Goal: Transaction & Acquisition: Purchase product/service

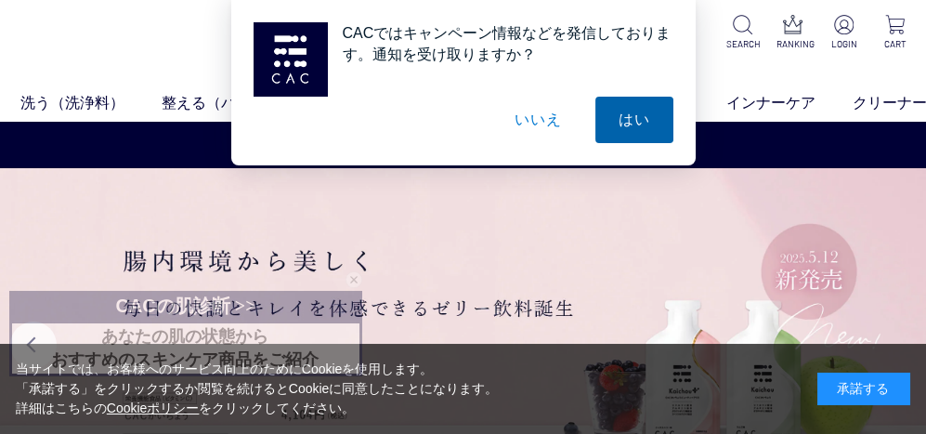
click at [632, 124] on button "はい" at bounding box center [634, 120] width 78 height 46
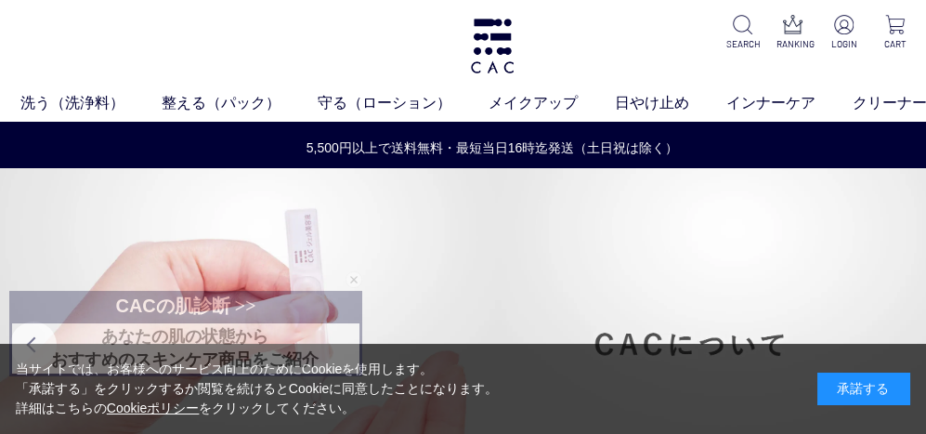
click at [649, 316] on img at bounding box center [492, 344] width 985 height 352
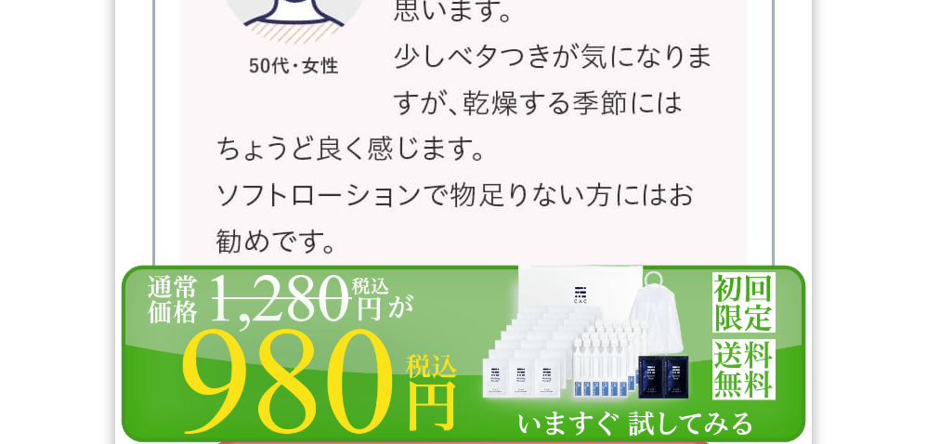
scroll to position [30736, 0]
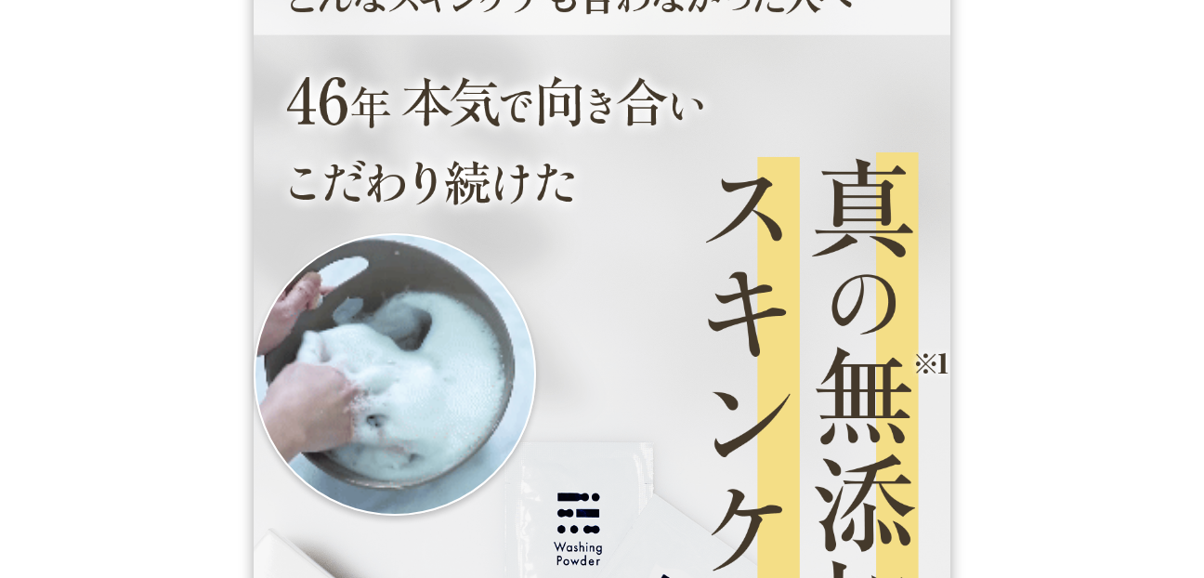
scroll to position [0, 0]
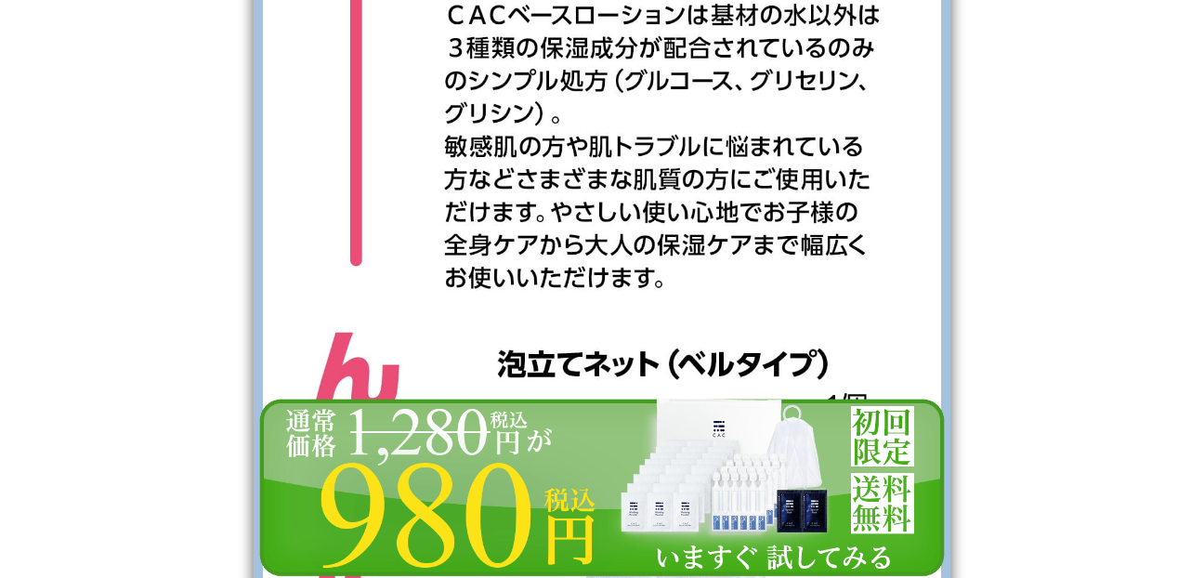
scroll to position [5759, 0]
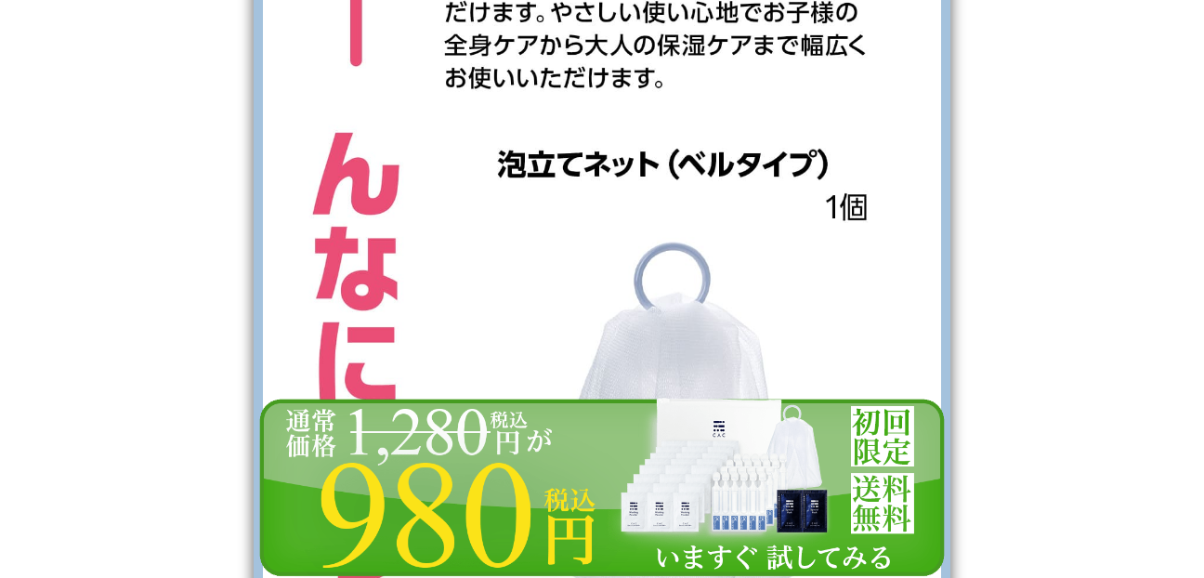
click at [806, 443] on img at bounding box center [602, 487] width 697 height 181
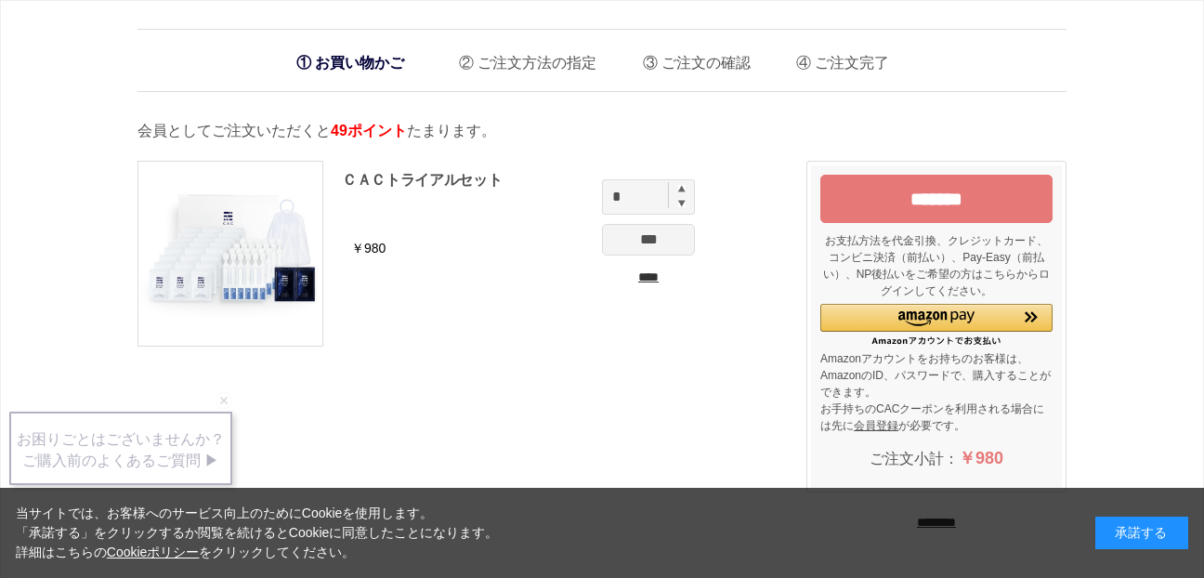
click at [643, 277] on input "****" at bounding box center [648, 278] width 93 height 20
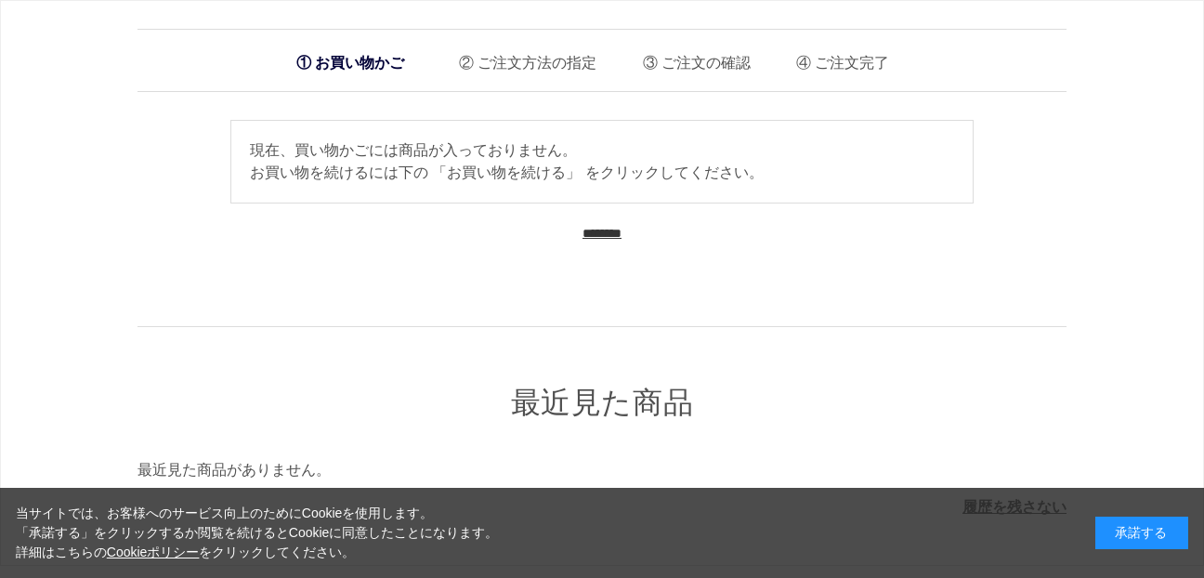
click at [621, 231] on input "********" at bounding box center [601, 234] width 39 height 18
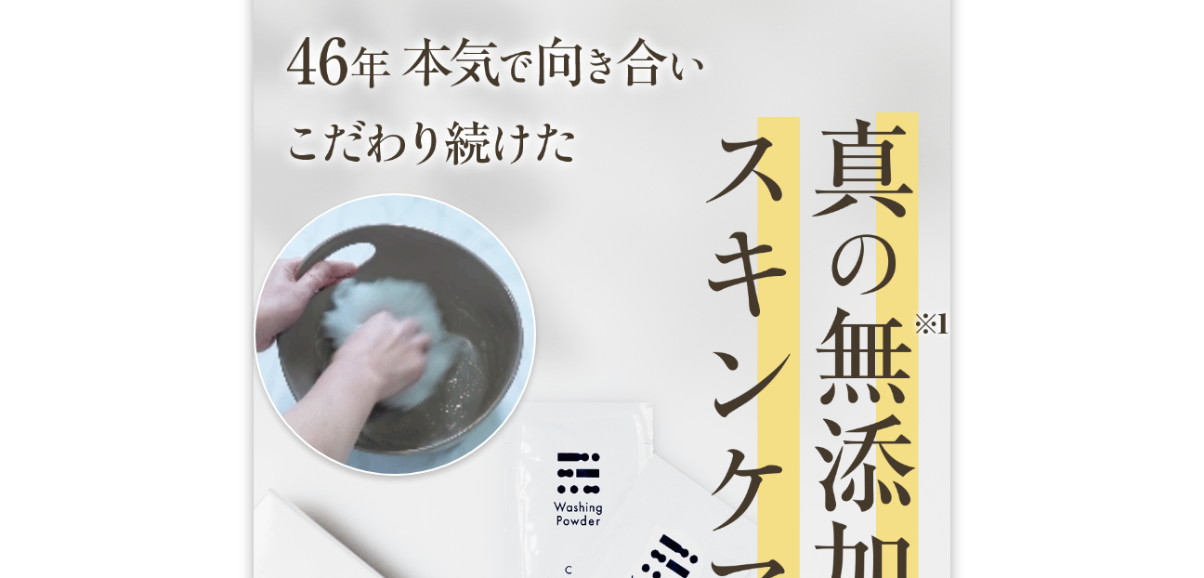
scroll to position [93, 0]
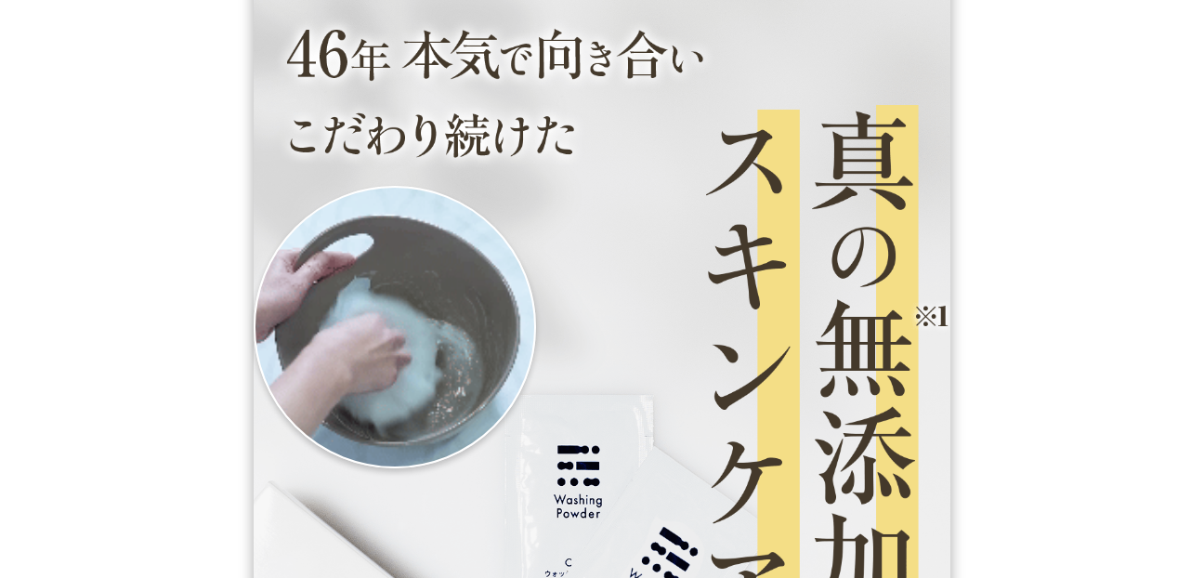
click at [875, 284] on img at bounding box center [602, 492] width 697 height 1170
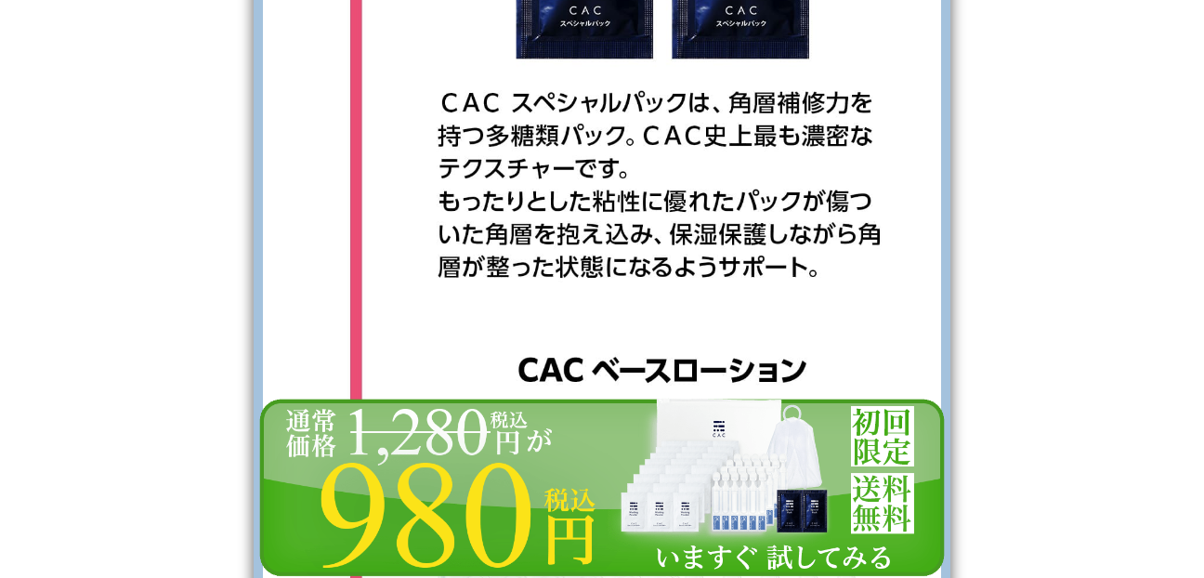
scroll to position [5202, 0]
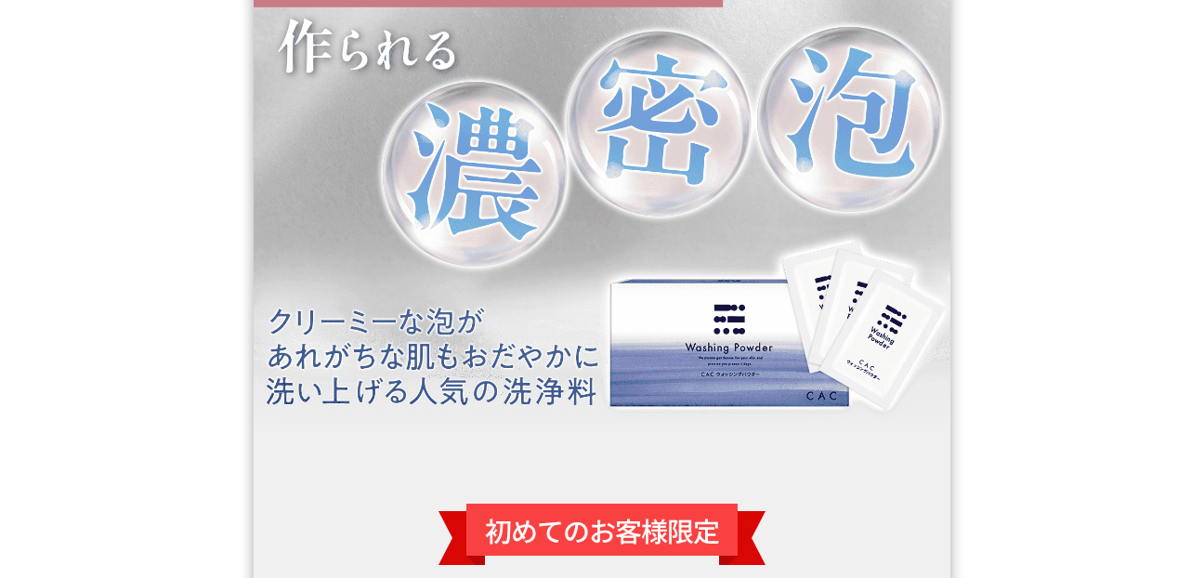
scroll to position [2044, 0]
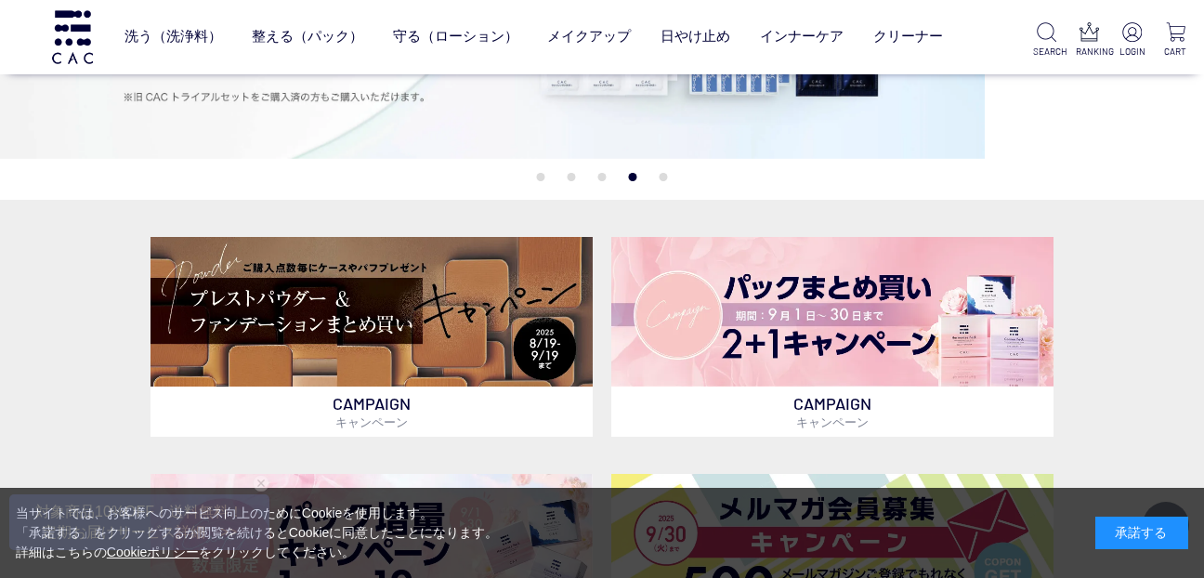
scroll to position [279, 0]
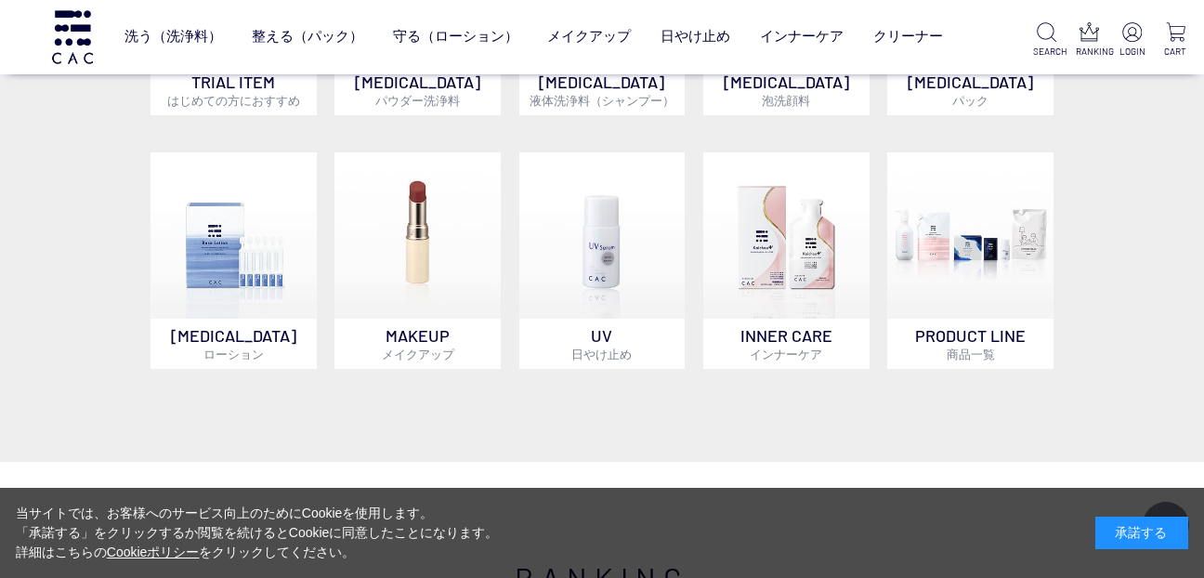
scroll to position [1393, 0]
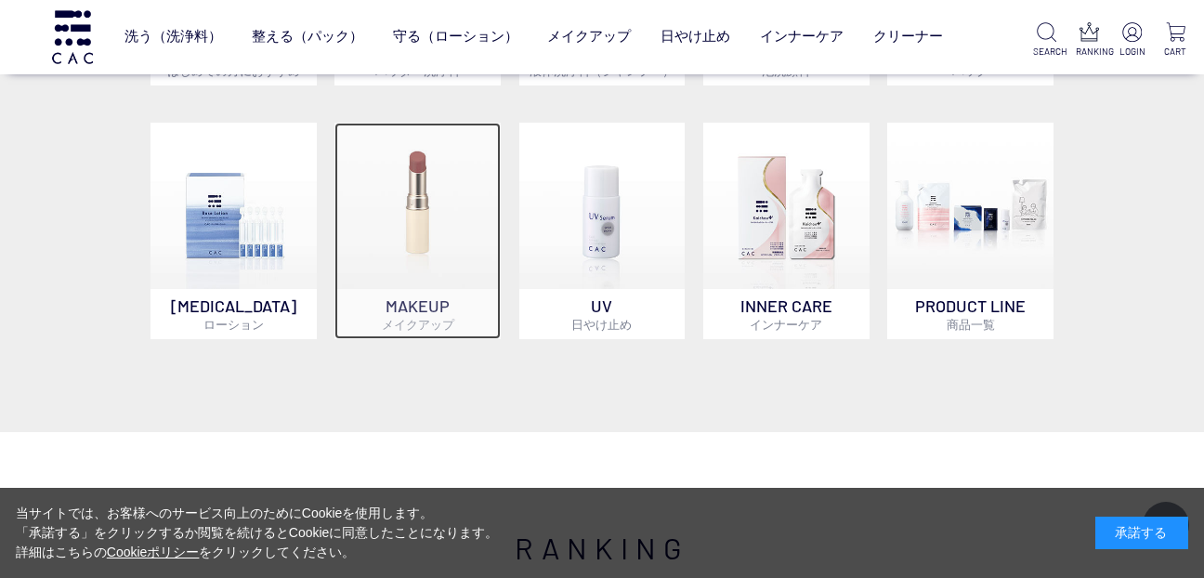
click at [423, 298] on p "MAKEUP メイクアップ" at bounding box center [417, 314] width 166 height 50
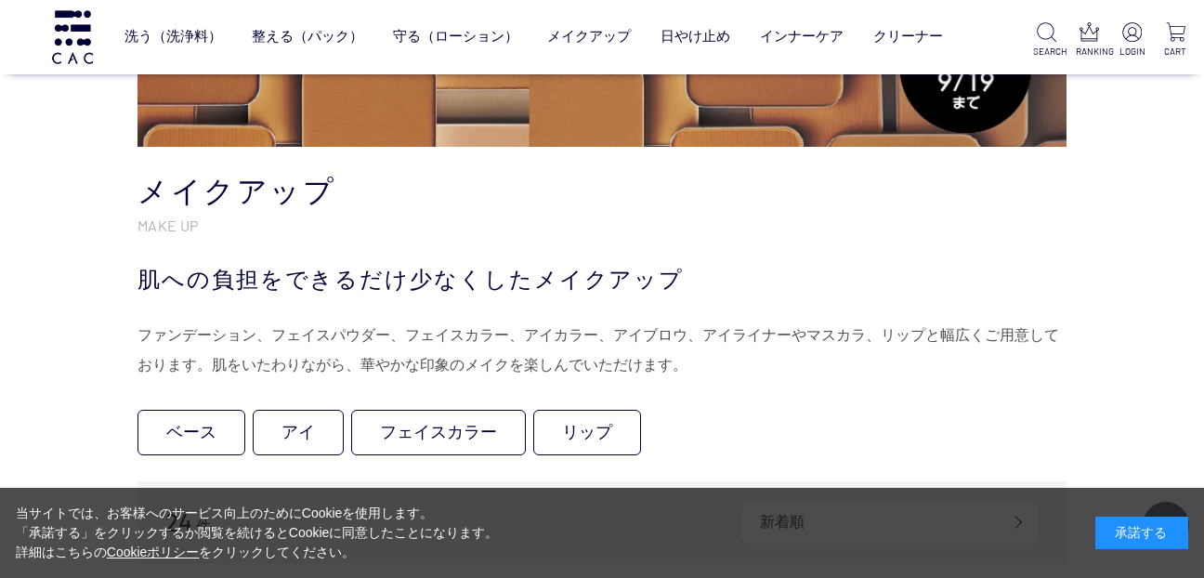
scroll to position [93, 0]
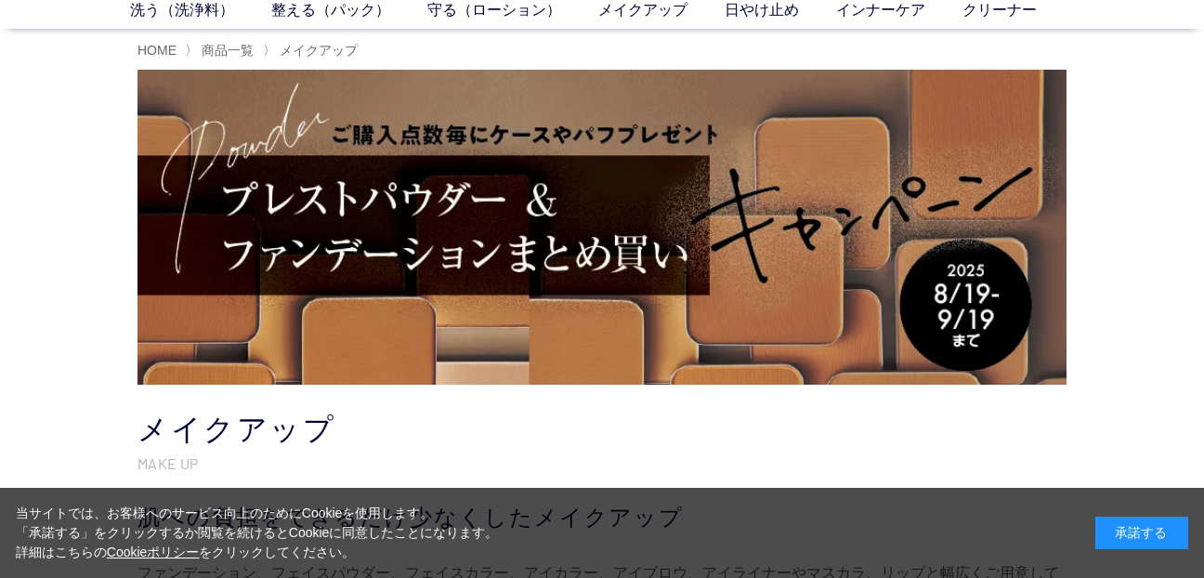
click at [570, 215] on img at bounding box center [601, 227] width 929 height 315
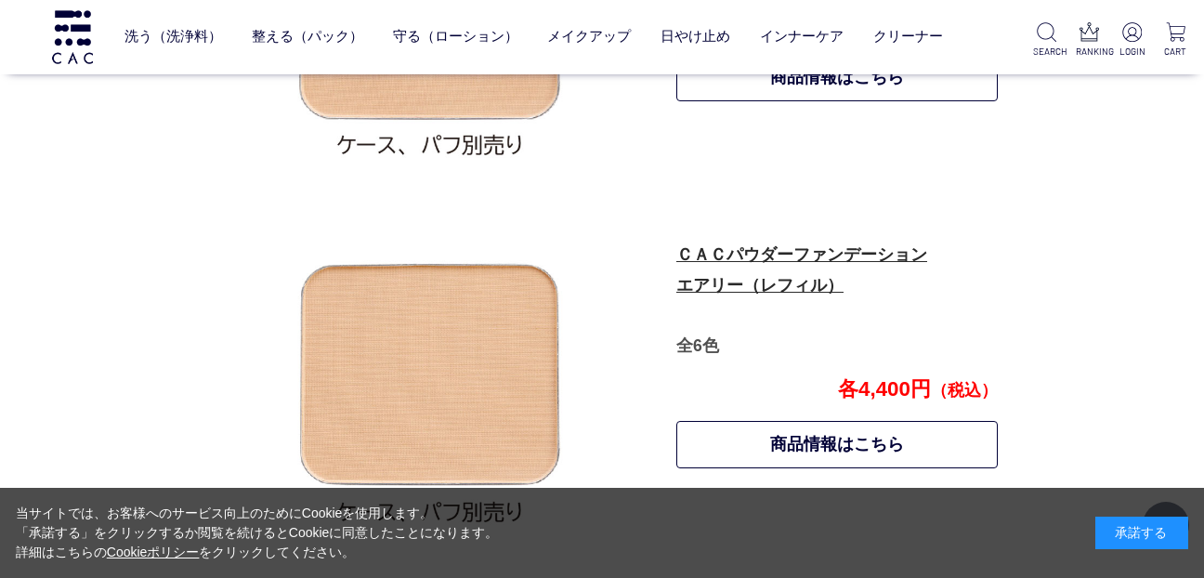
scroll to position [1289, 0]
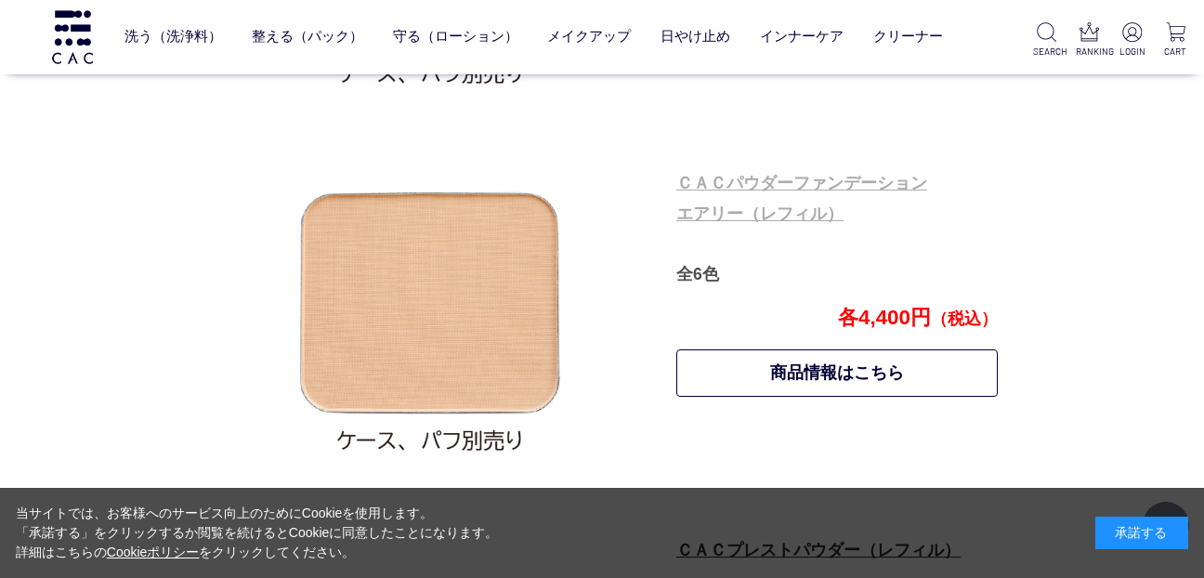
click at [706, 186] on link "ＣＡＣパウダーファンデーション エアリー（レフィル）" at bounding box center [801, 198] width 251 height 49
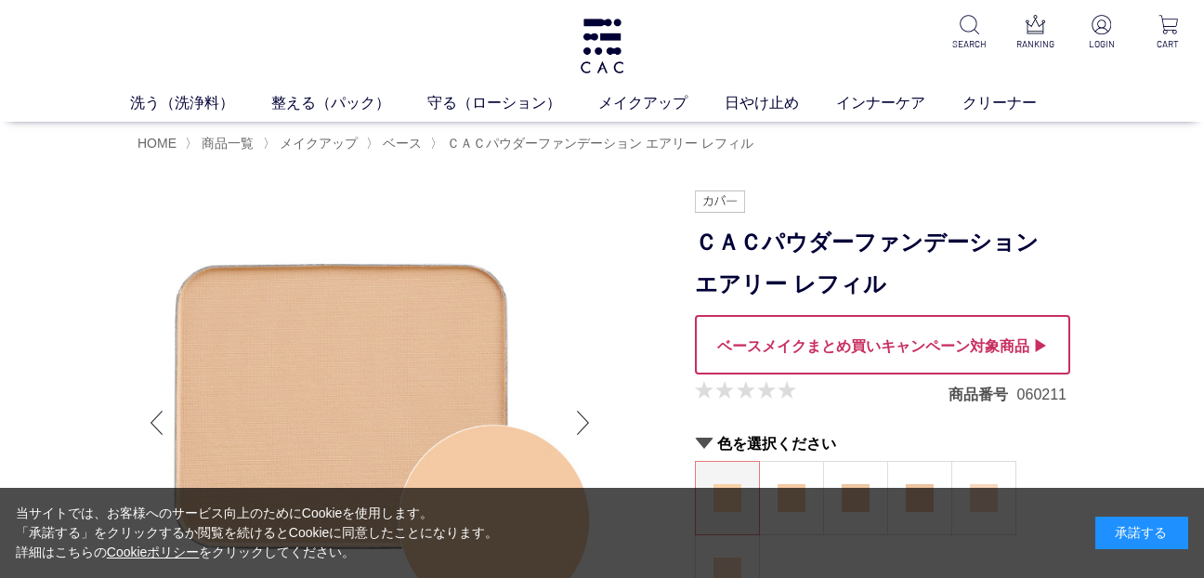
click at [913, 340] on div at bounding box center [882, 344] width 375 height 59
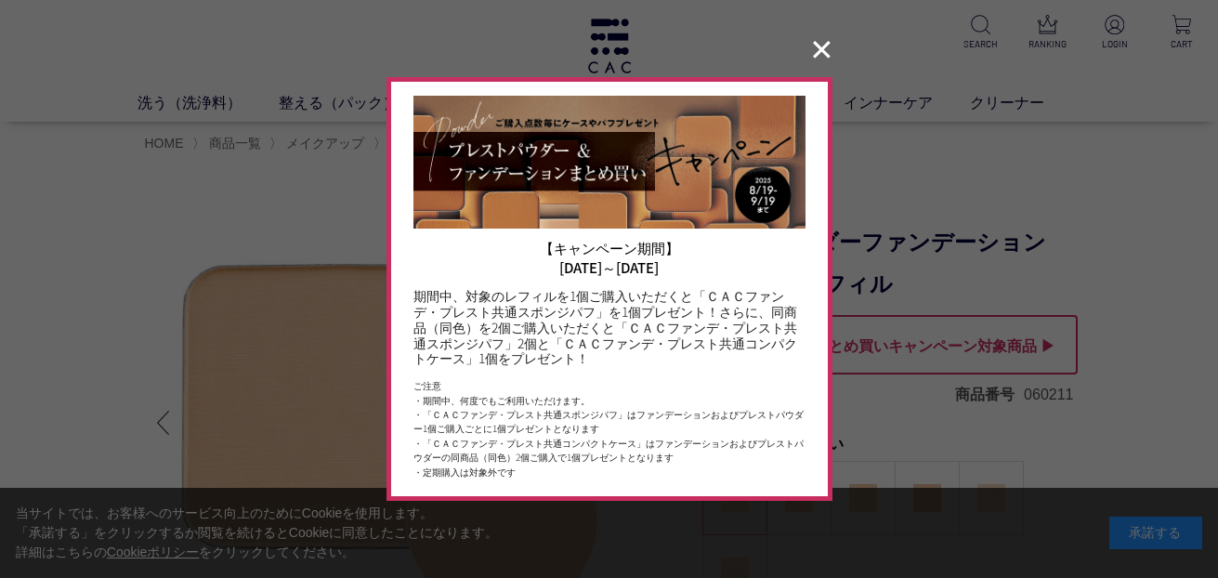
click at [825, 52] on button "✕" at bounding box center [821, 50] width 36 height 35
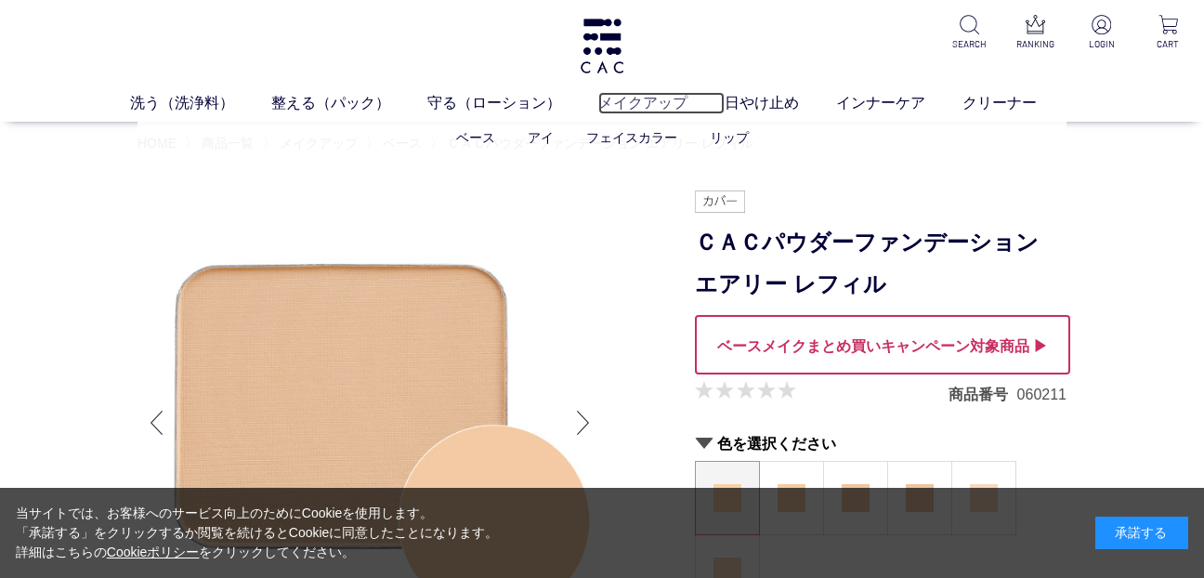
click at [669, 99] on link "メイクアップ" at bounding box center [661, 103] width 126 height 22
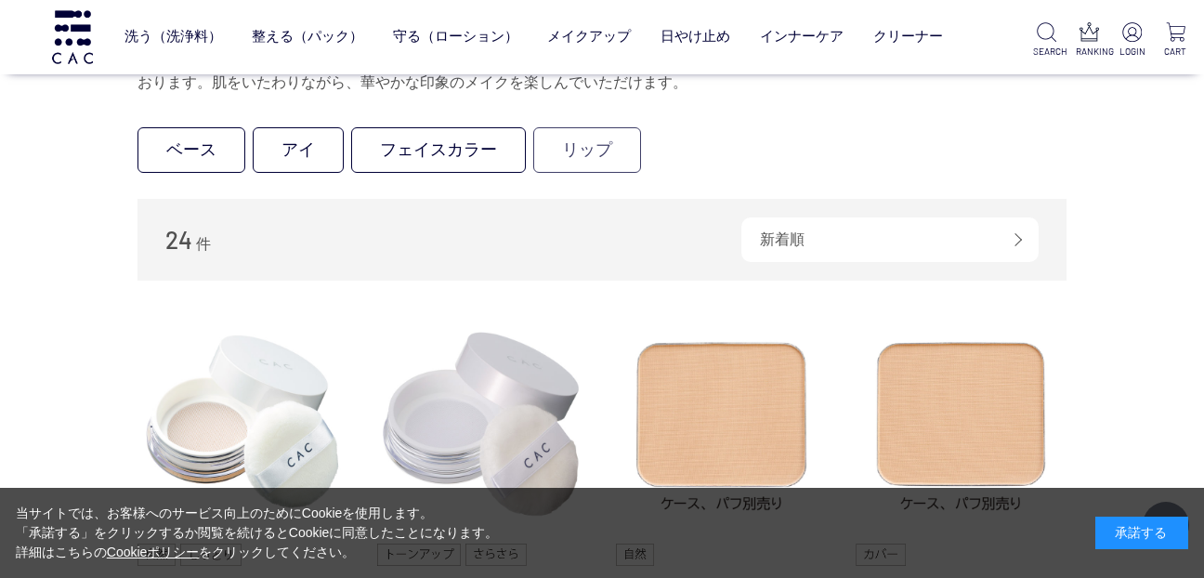
scroll to position [464, 0]
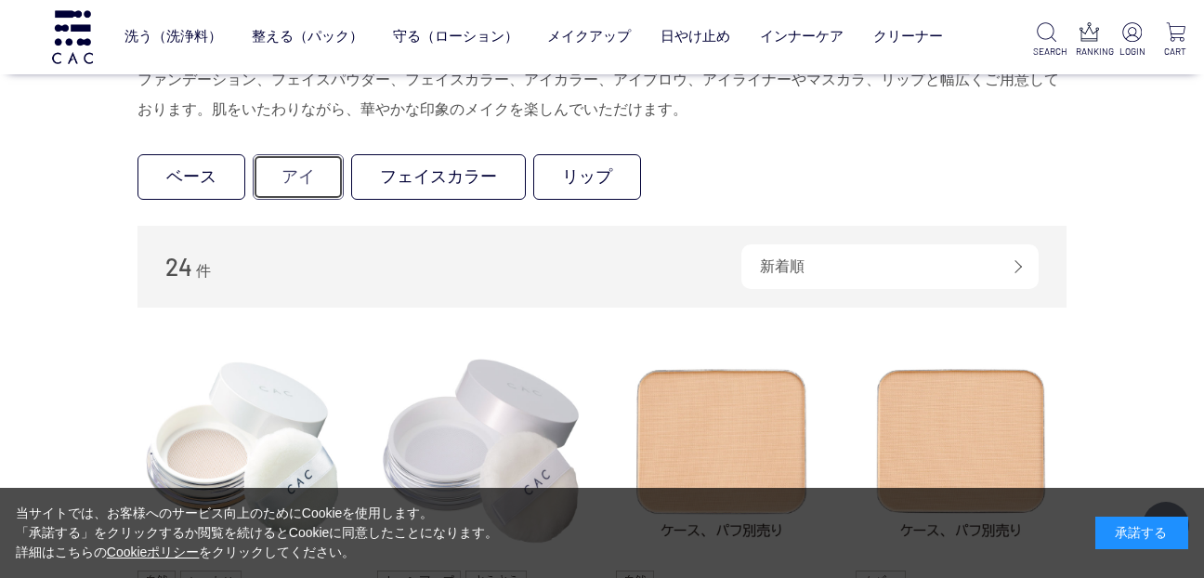
click at [303, 175] on link "アイ" at bounding box center [298, 177] width 91 height 46
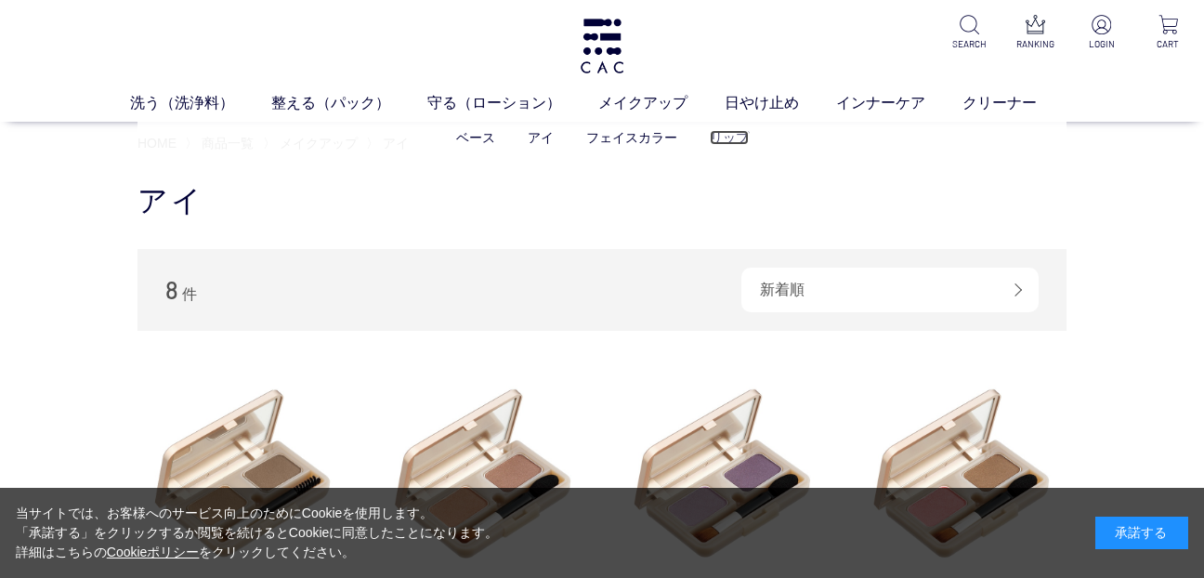
click at [727, 139] on link "リップ" at bounding box center [729, 137] width 39 height 15
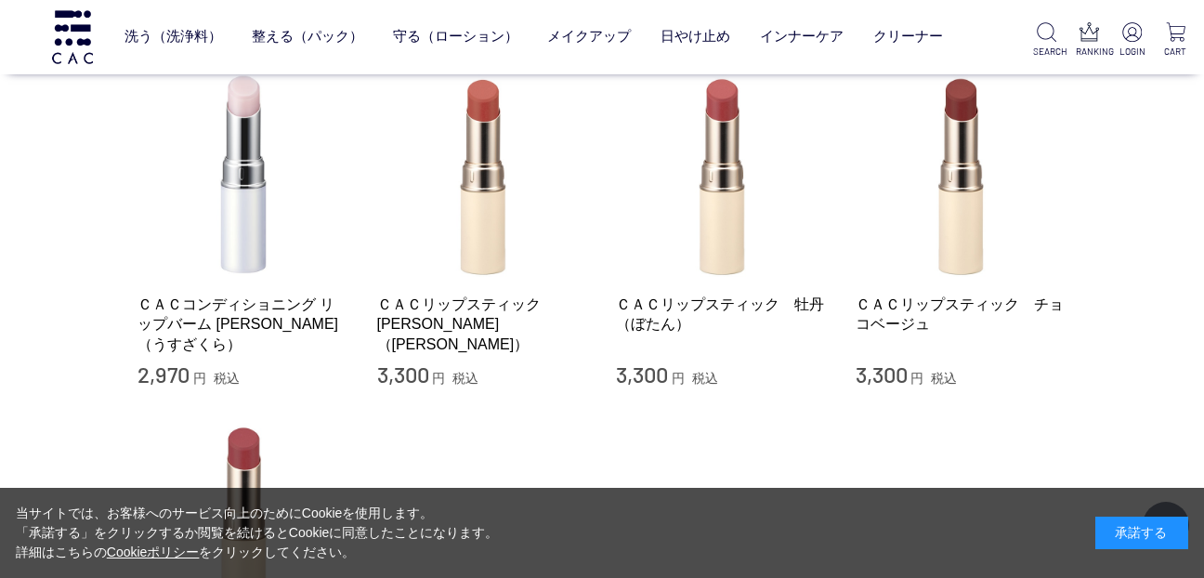
scroll to position [186, 0]
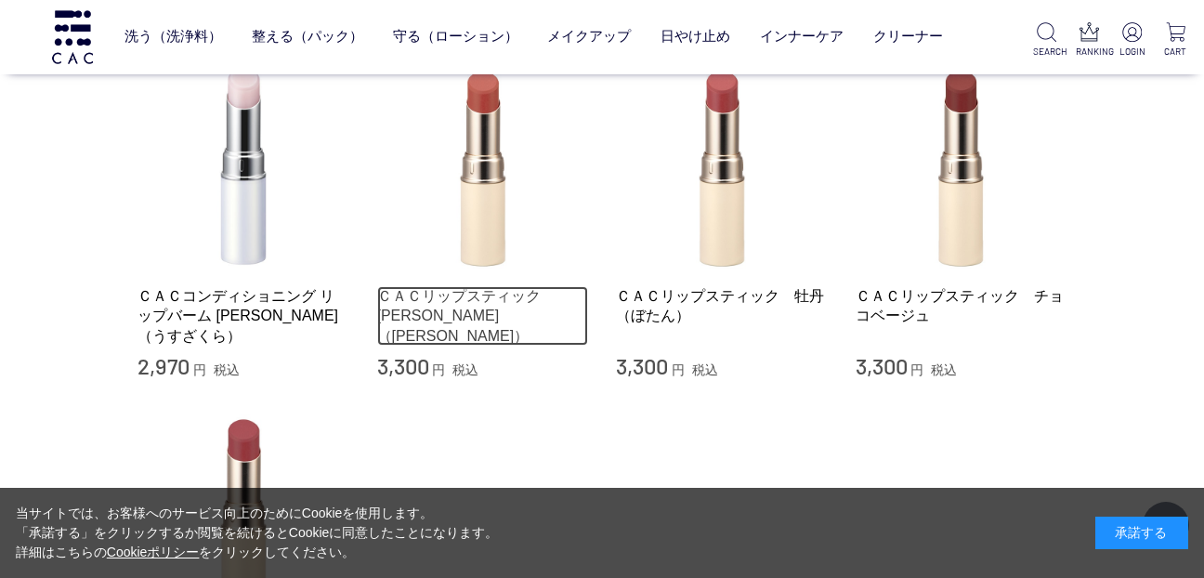
click at [503, 294] on link "ＣＡＣリップスティック　茜（あかね）" at bounding box center [483, 315] width 212 height 59
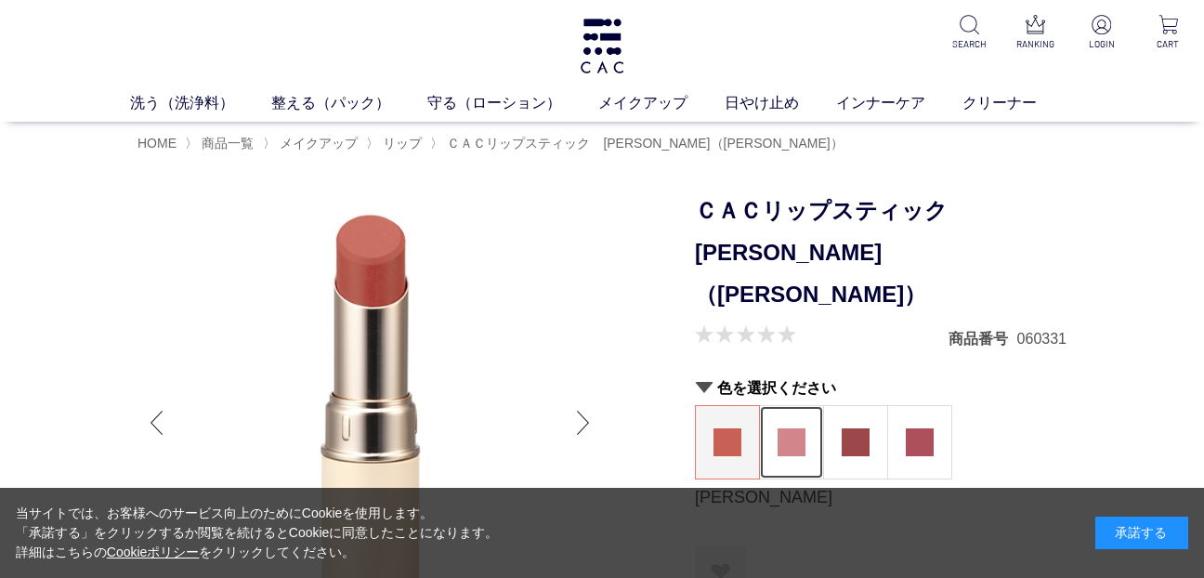
click at [790, 428] on img at bounding box center [791, 442] width 28 height 28
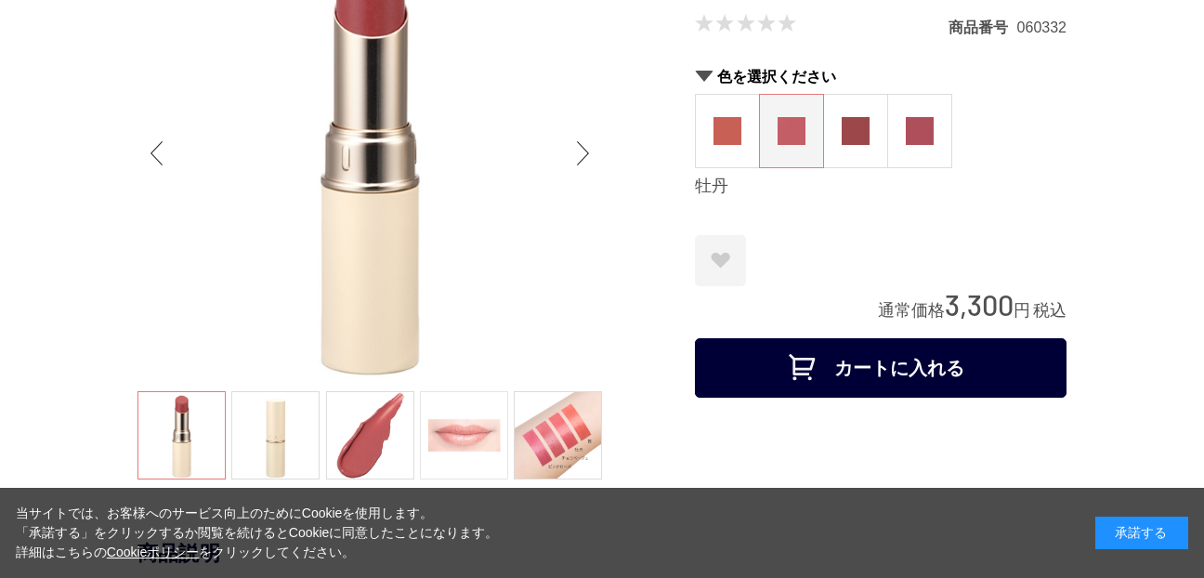
scroll to position [372, 0]
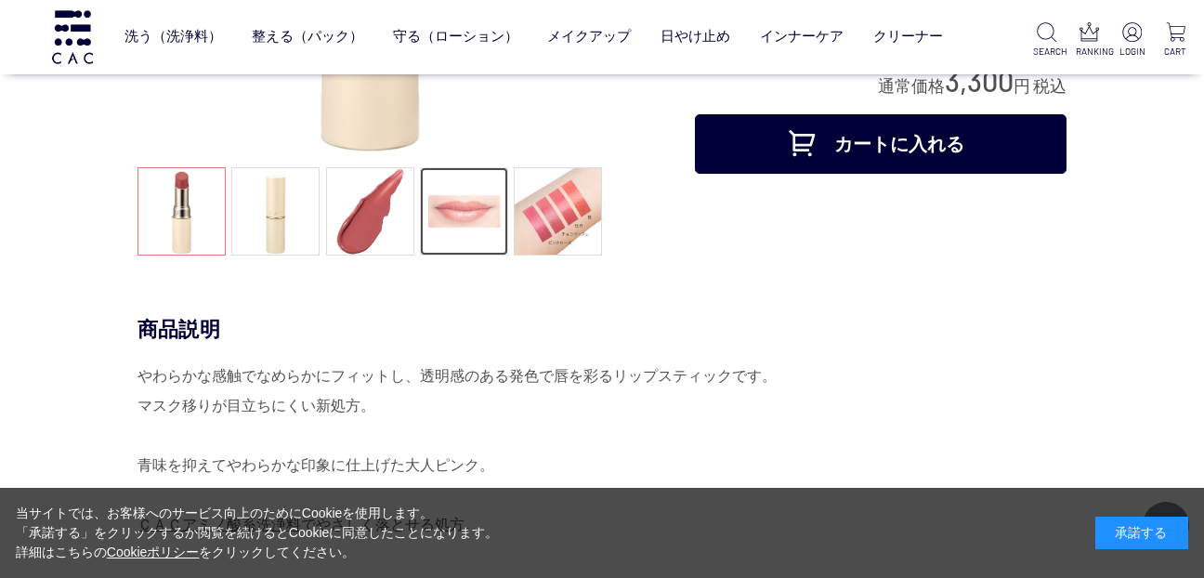
click at [448, 216] on link at bounding box center [464, 211] width 88 height 88
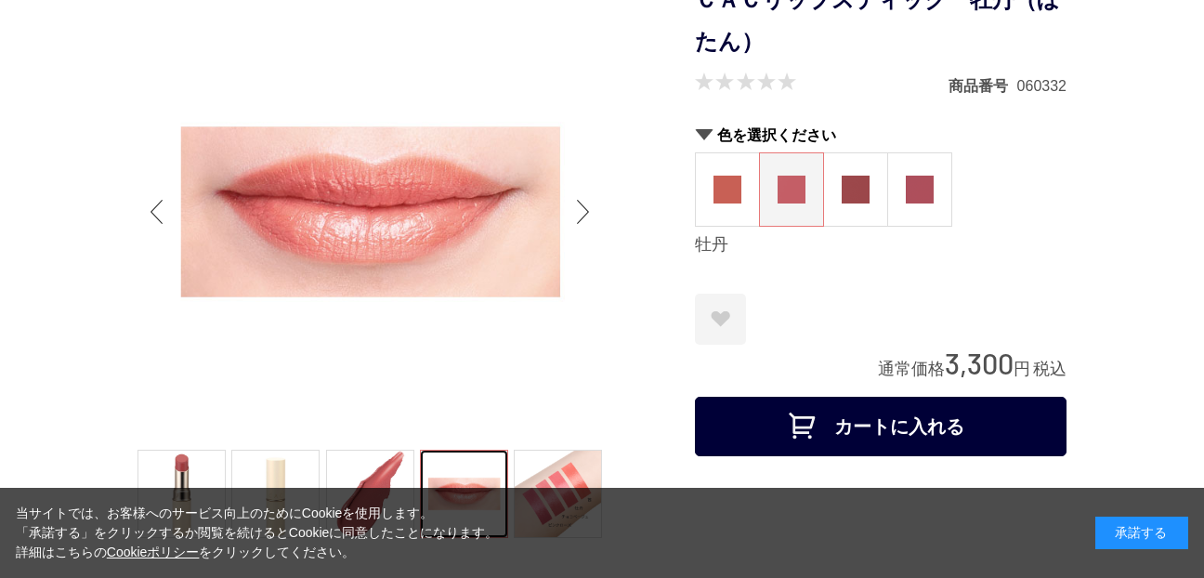
scroll to position [279, 0]
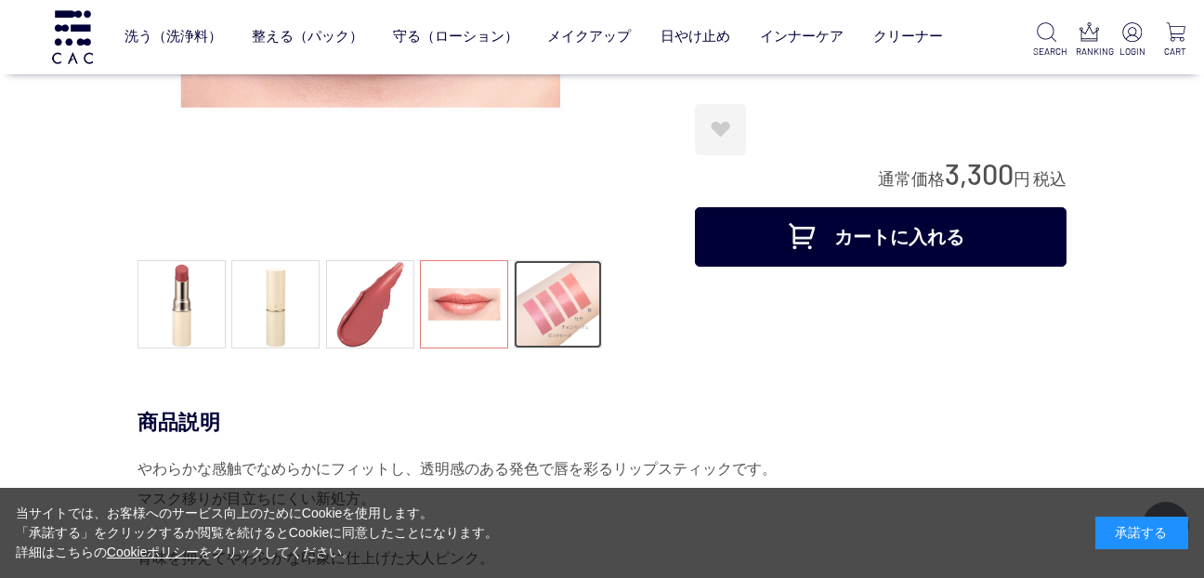
click at [571, 318] on link at bounding box center [558, 304] width 88 height 88
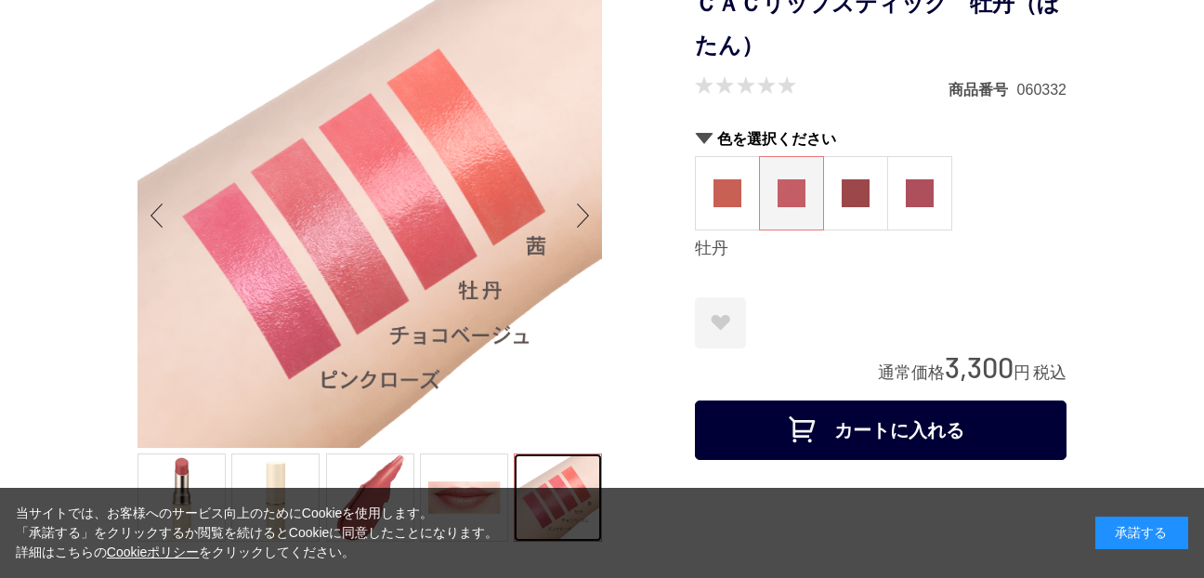
scroll to position [93, 0]
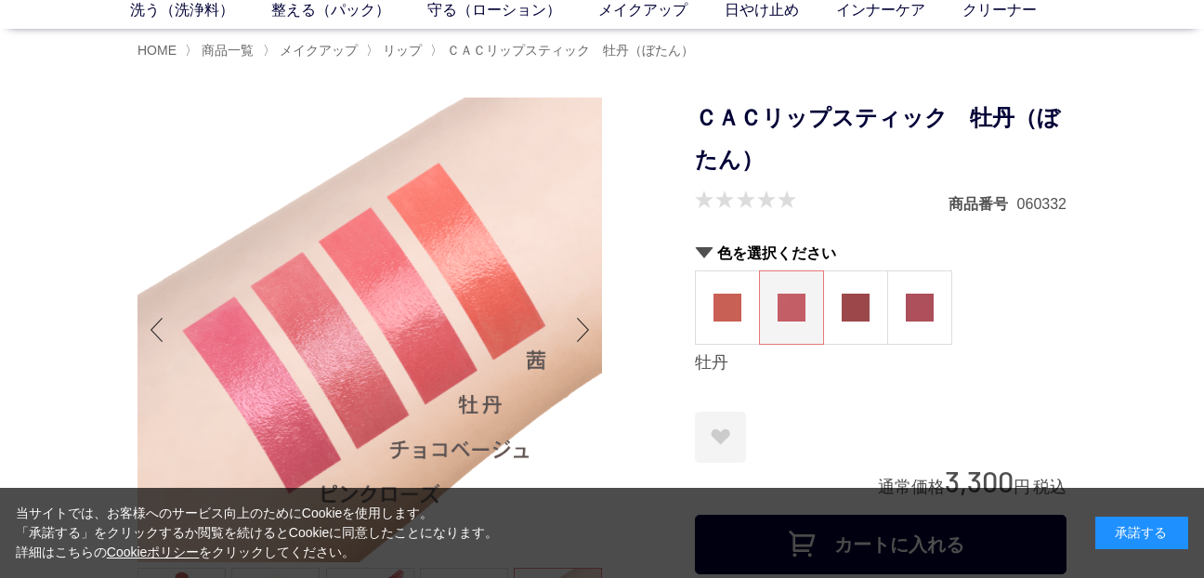
click at [797, 322] on figure at bounding box center [791, 307] width 63 height 72
click at [728, 312] on img at bounding box center [727, 308] width 28 height 28
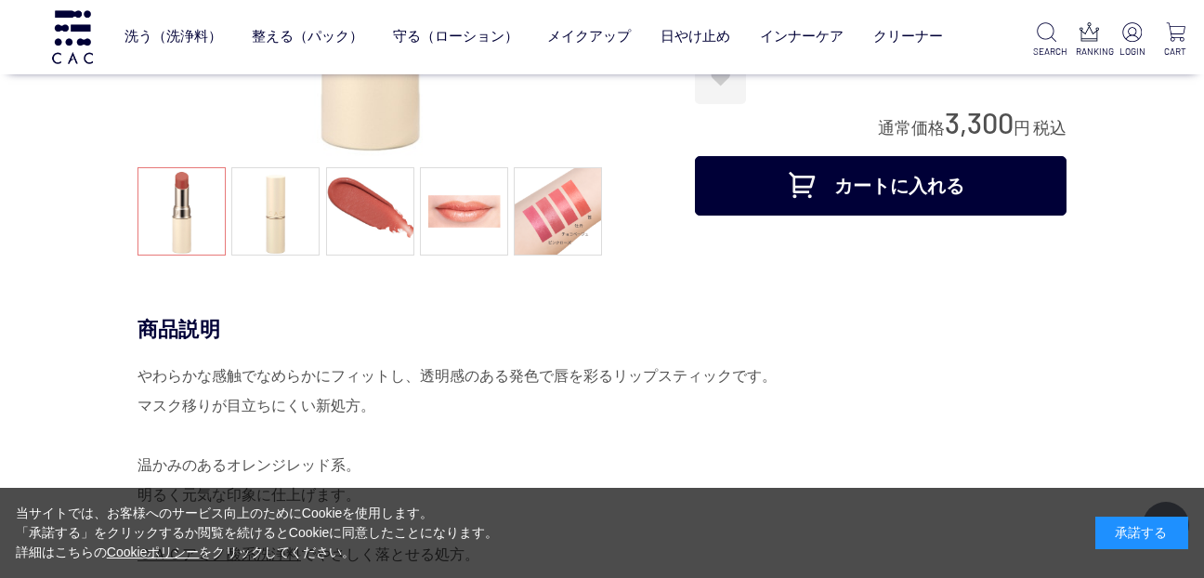
scroll to position [93, 0]
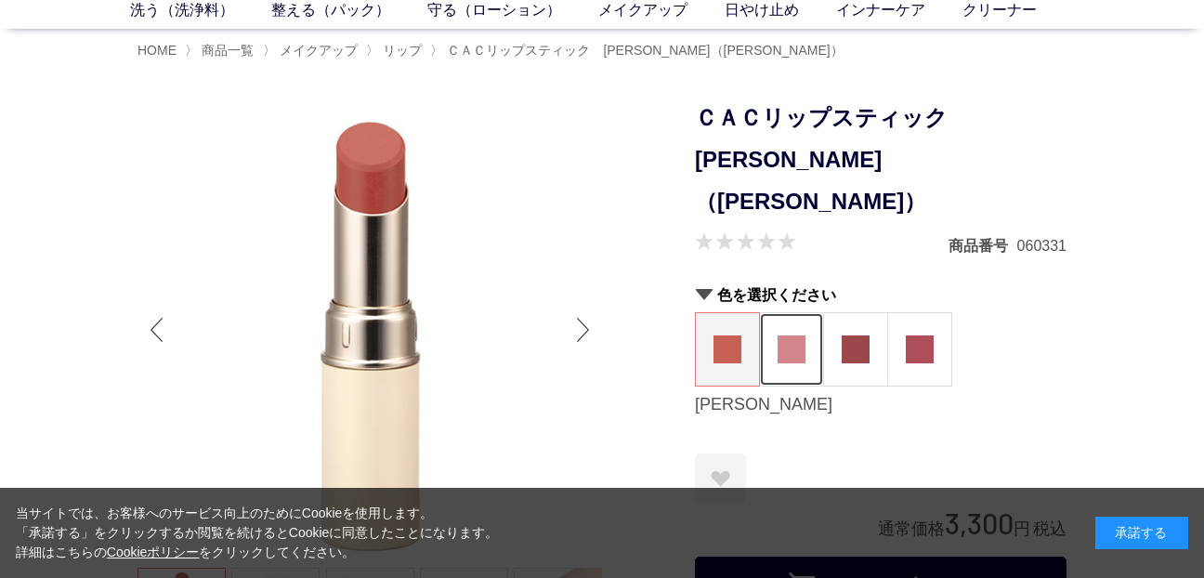
click at [802, 335] on img at bounding box center [791, 349] width 28 height 28
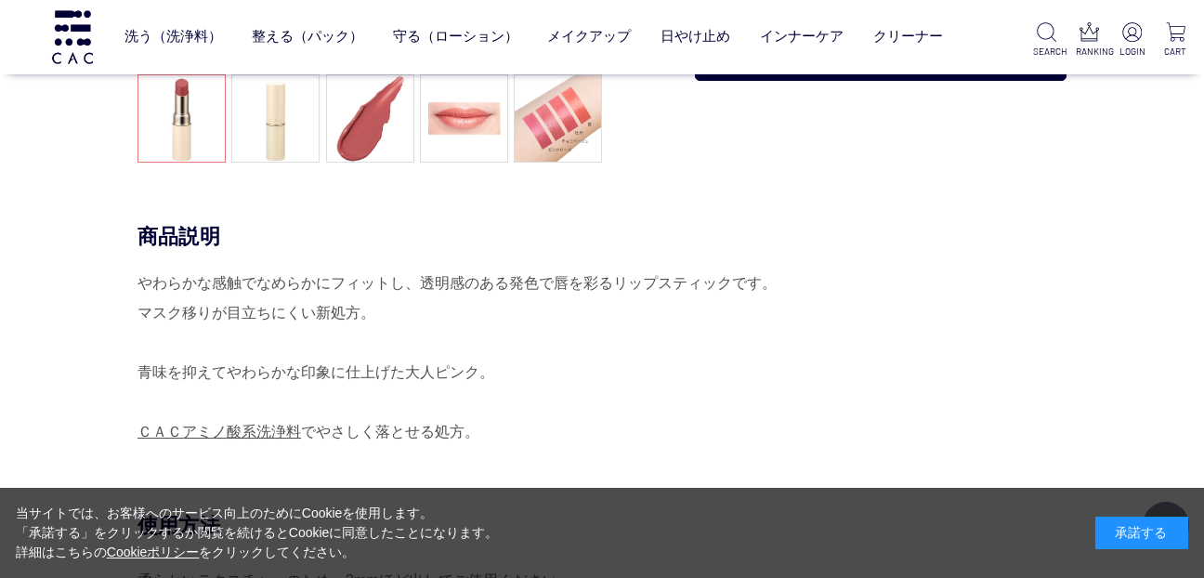
scroll to position [186, 0]
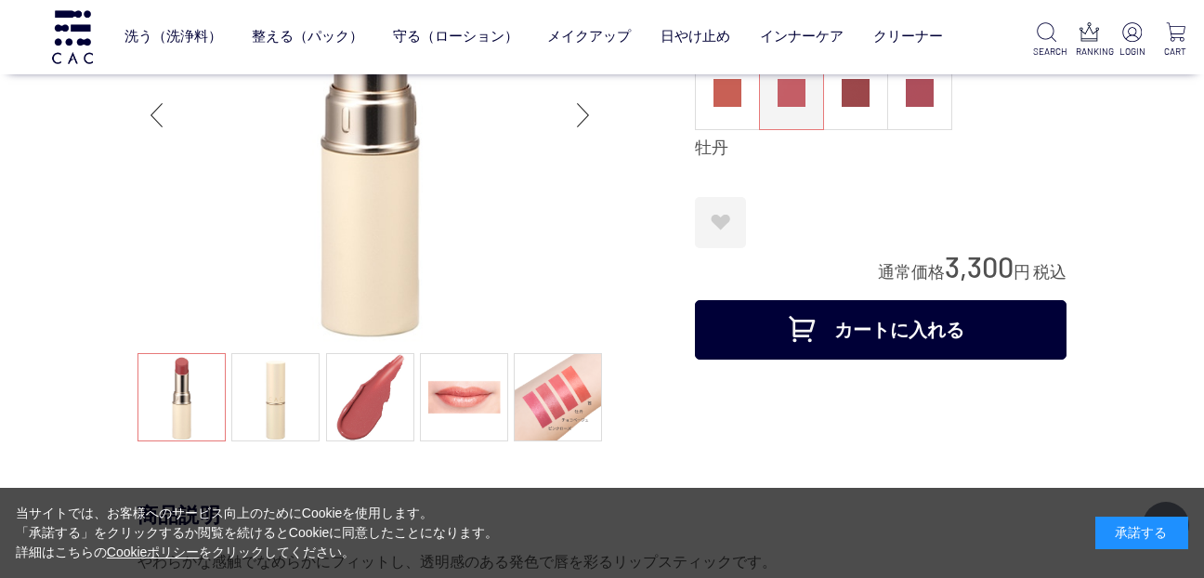
click at [582, 111] on div "Next slide" at bounding box center [583, 115] width 37 height 74
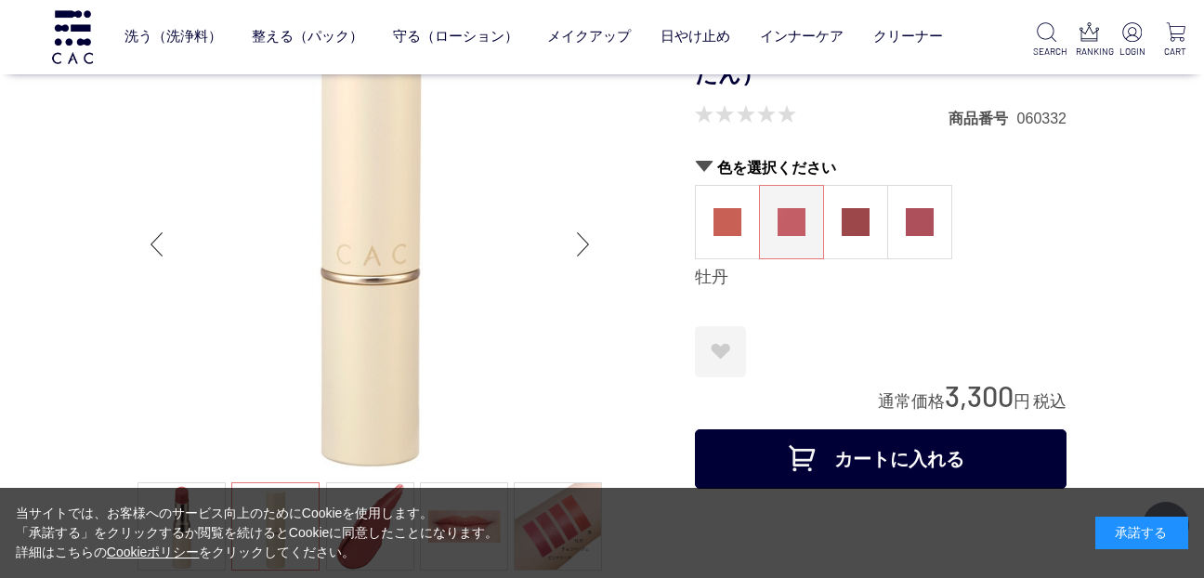
scroll to position [0, 0]
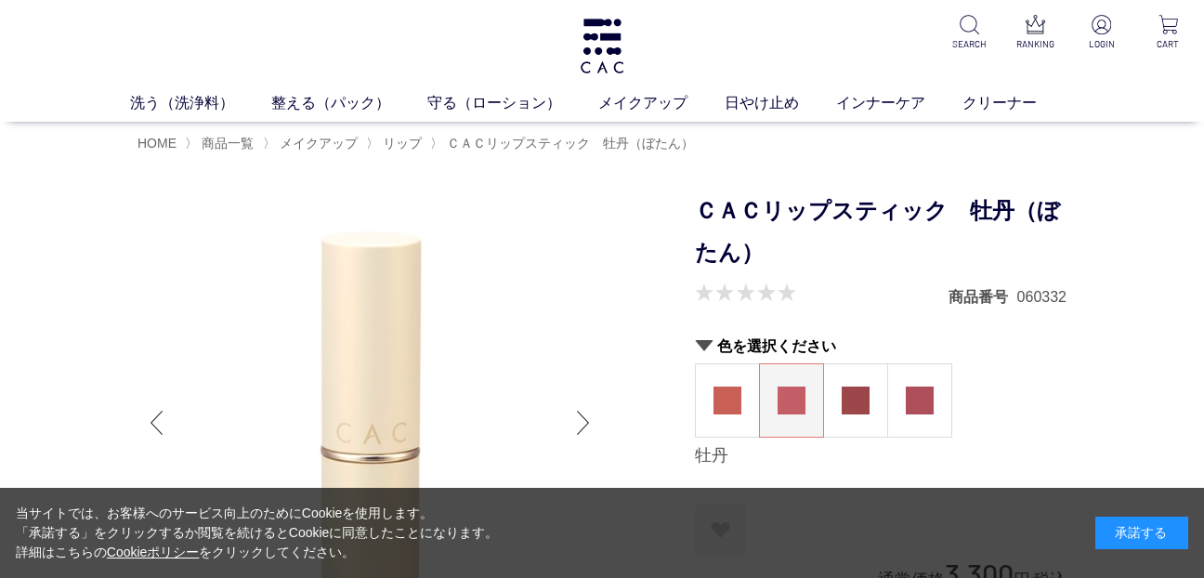
click at [582, 414] on div "Next slide" at bounding box center [583, 422] width 37 height 74
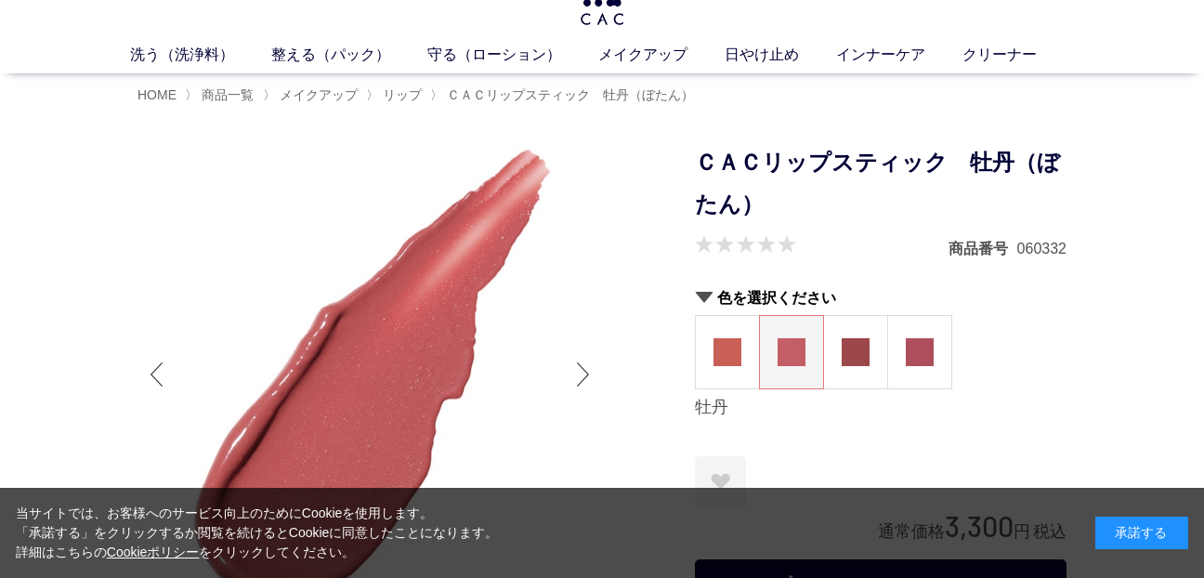
scroll to position [93, 0]
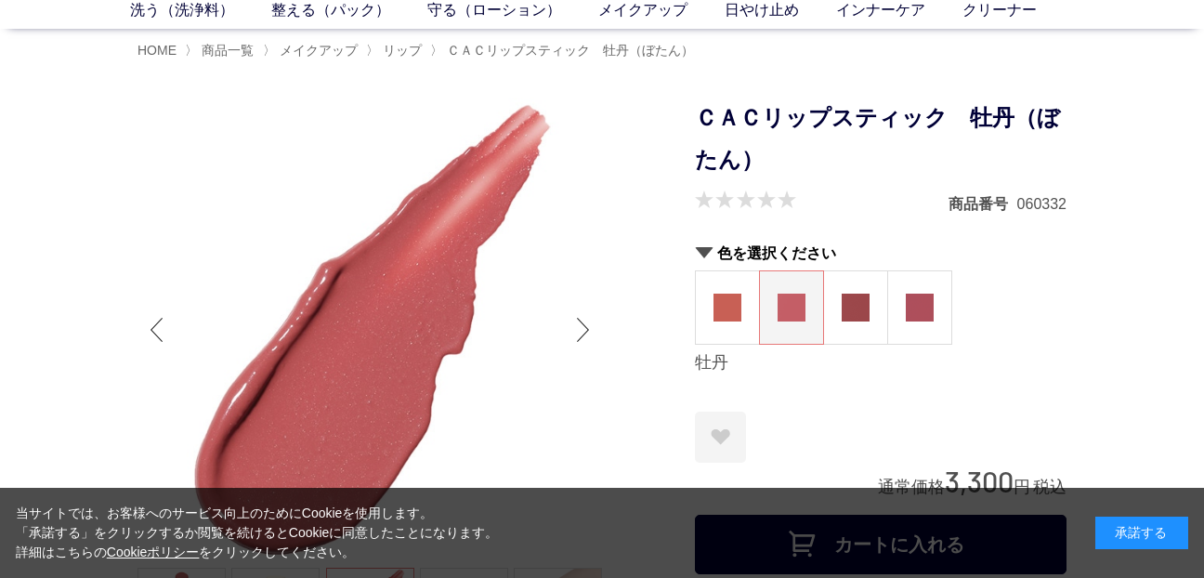
click at [578, 317] on div "Next slide" at bounding box center [583, 330] width 37 height 74
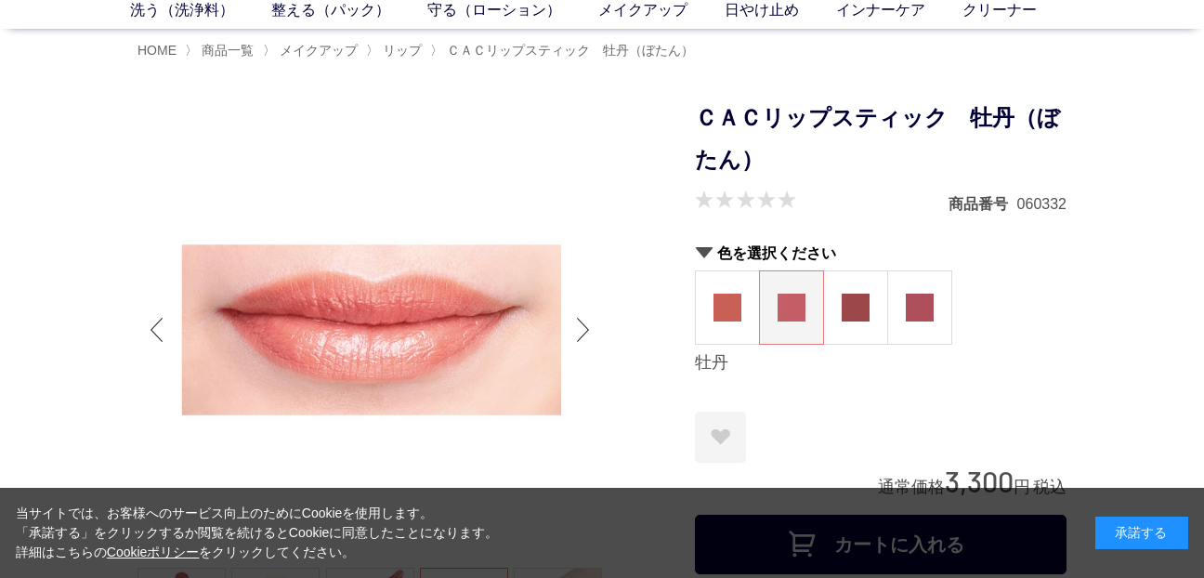
click at [579, 317] on div "Next slide" at bounding box center [583, 330] width 37 height 74
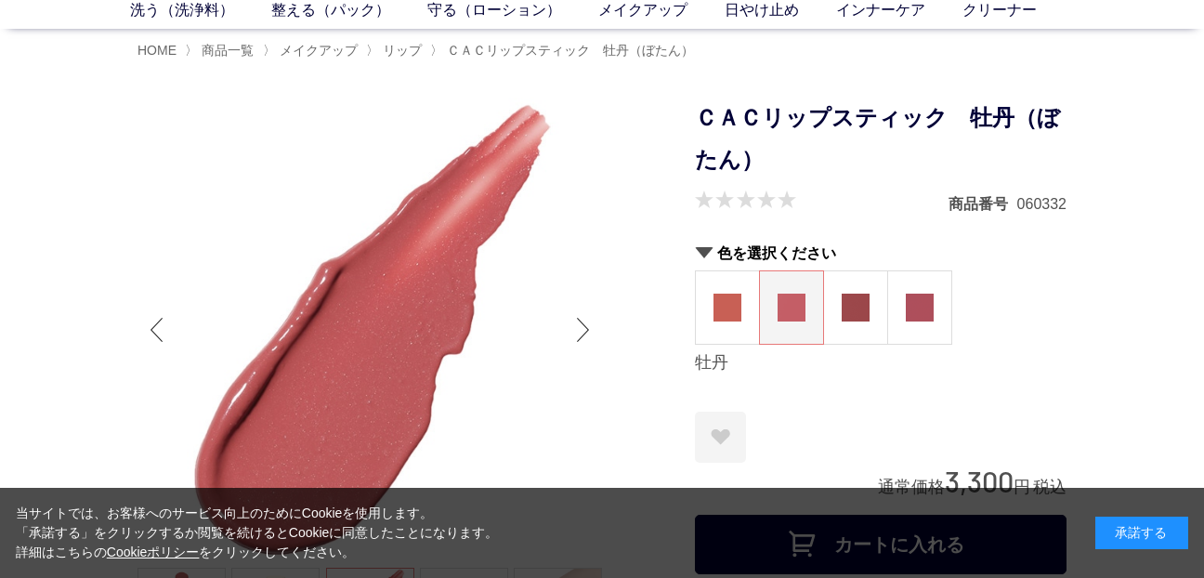
click at [778, 324] on figure at bounding box center [791, 307] width 63 height 72
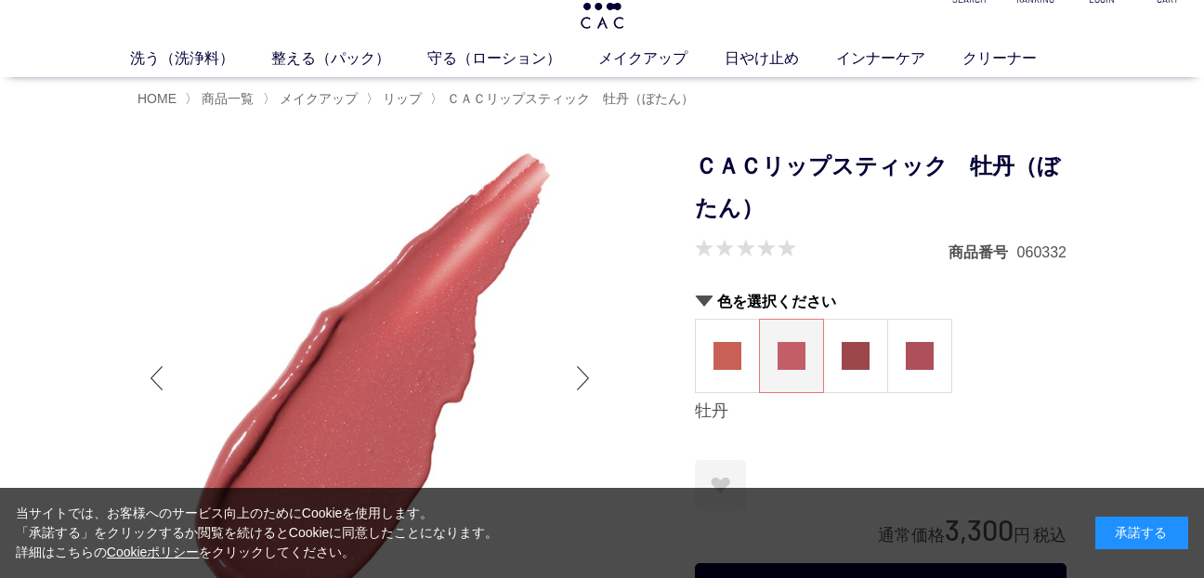
scroll to position [0, 0]
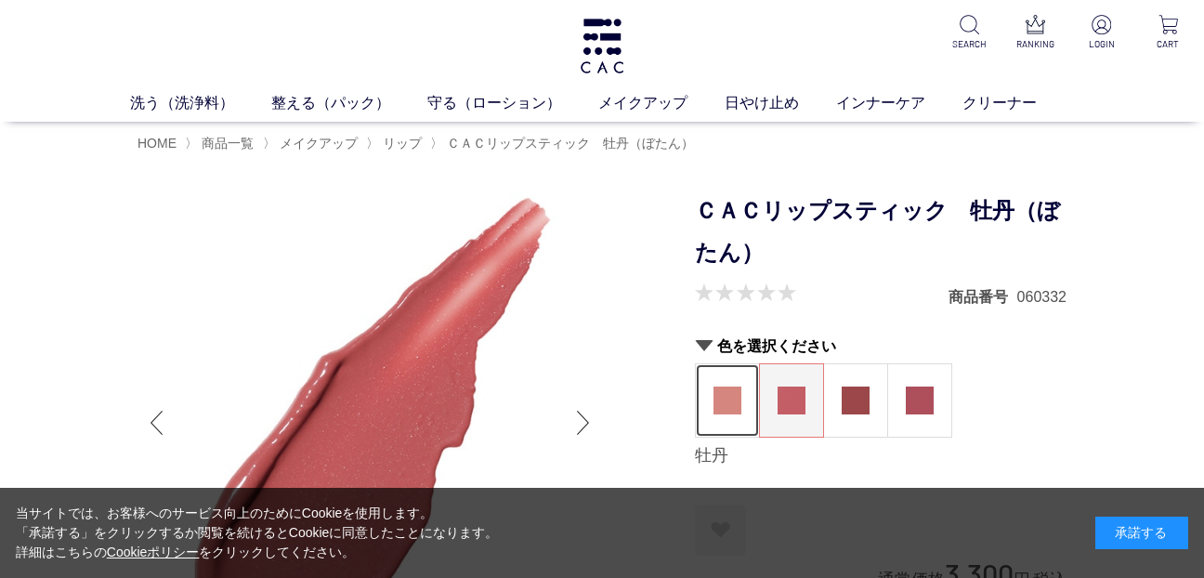
click at [728, 387] on img at bounding box center [727, 400] width 28 height 28
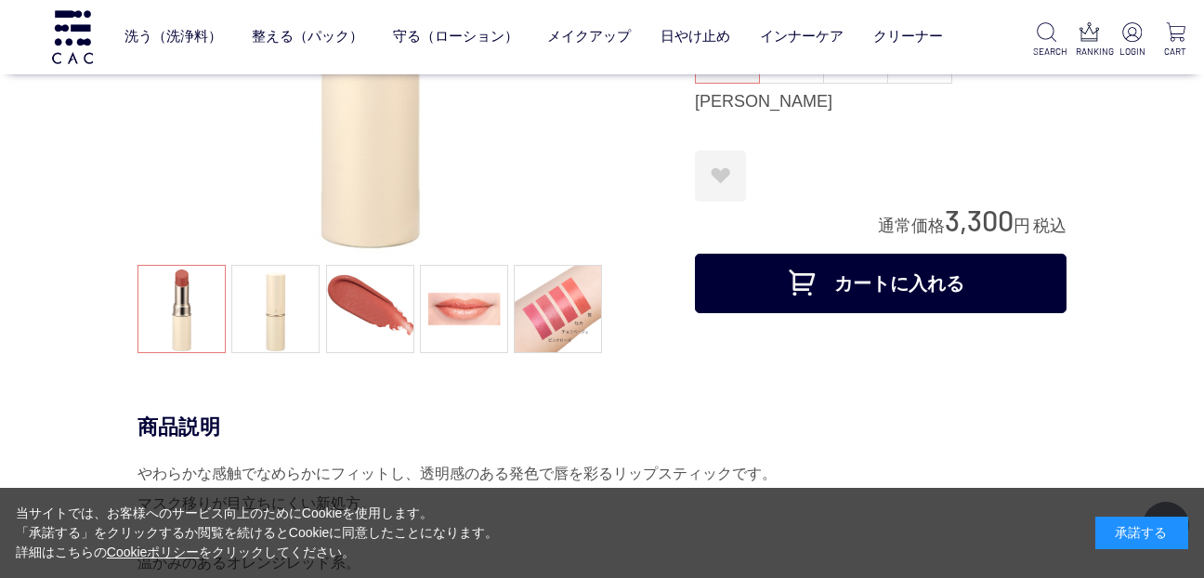
scroll to position [186, 0]
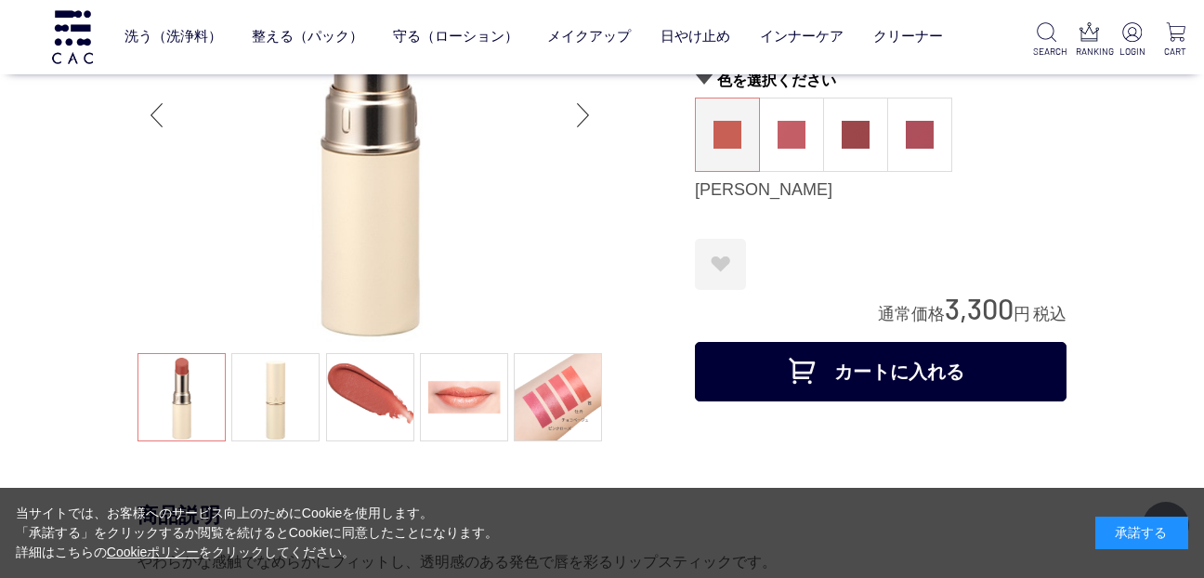
click at [584, 108] on div "Next slide" at bounding box center [583, 115] width 37 height 74
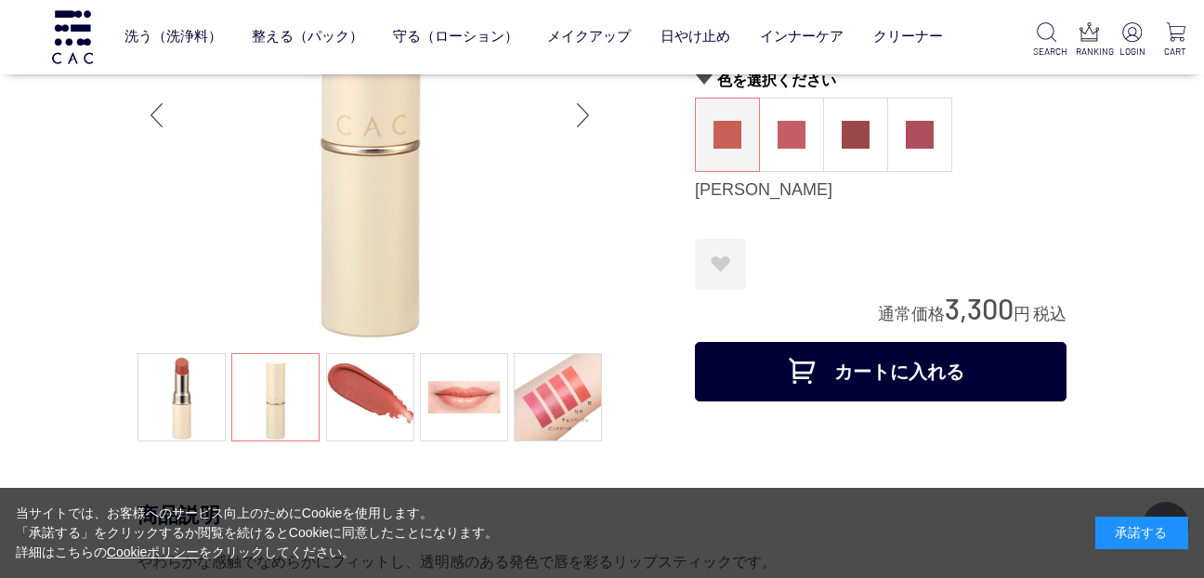
click at [583, 110] on div "Next slide" at bounding box center [583, 115] width 37 height 74
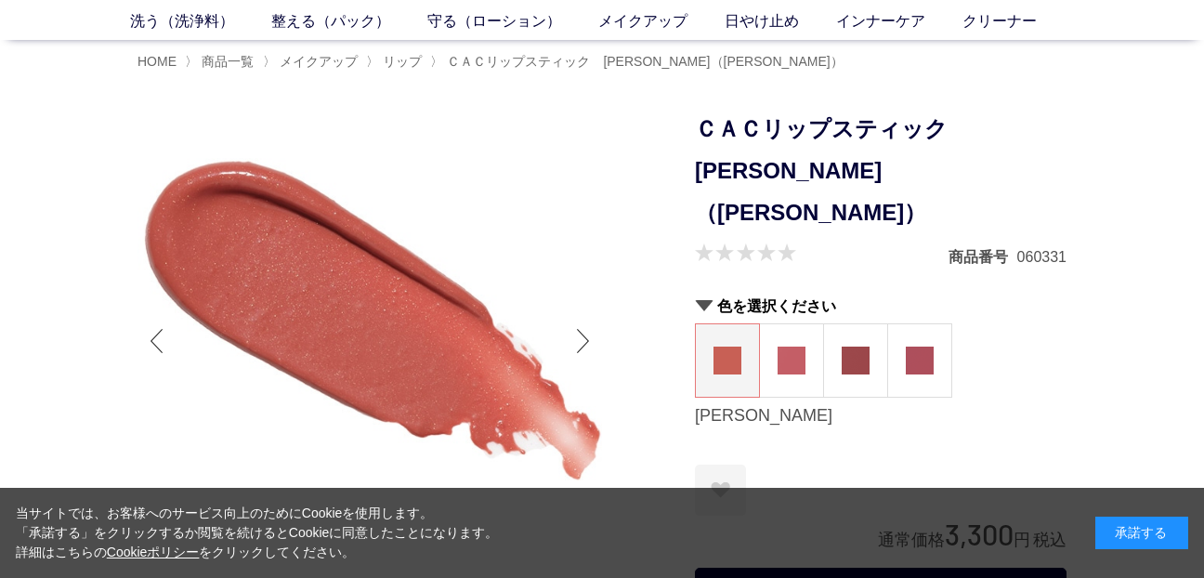
scroll to position [93, 0]
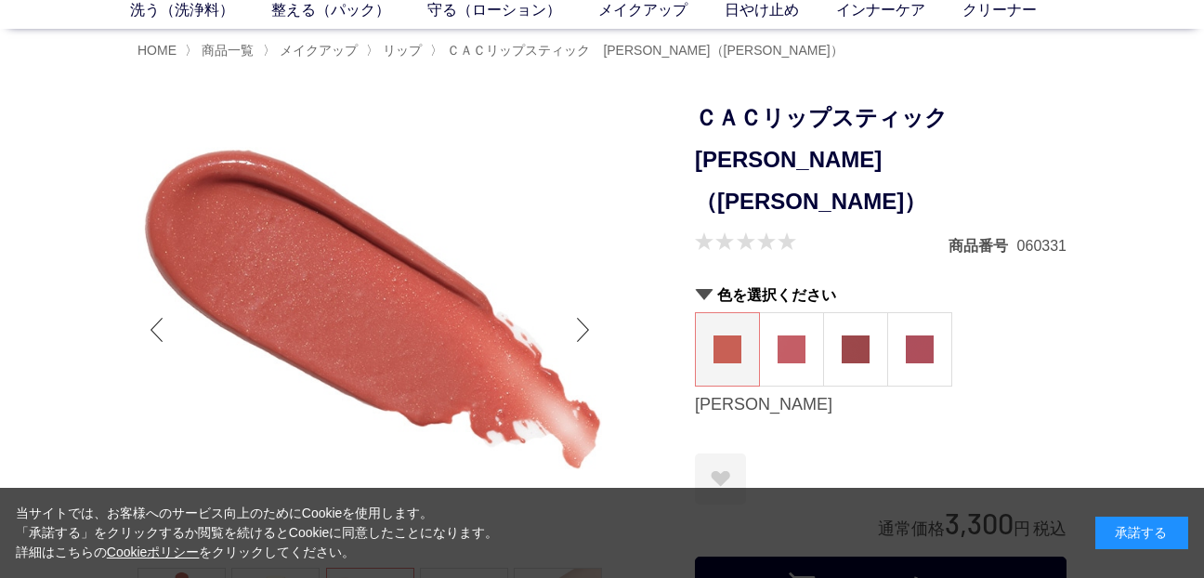
click at [584, 320] on div "Next slide" at bounding box center [583, 330] width 37 height 74
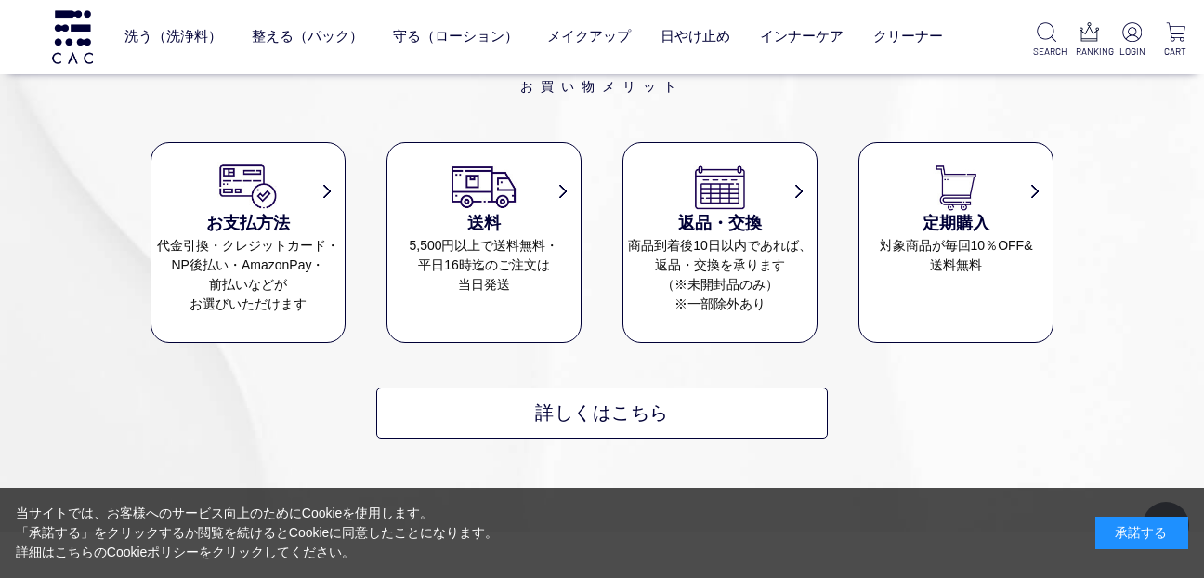
scroll to position [3158, 0]
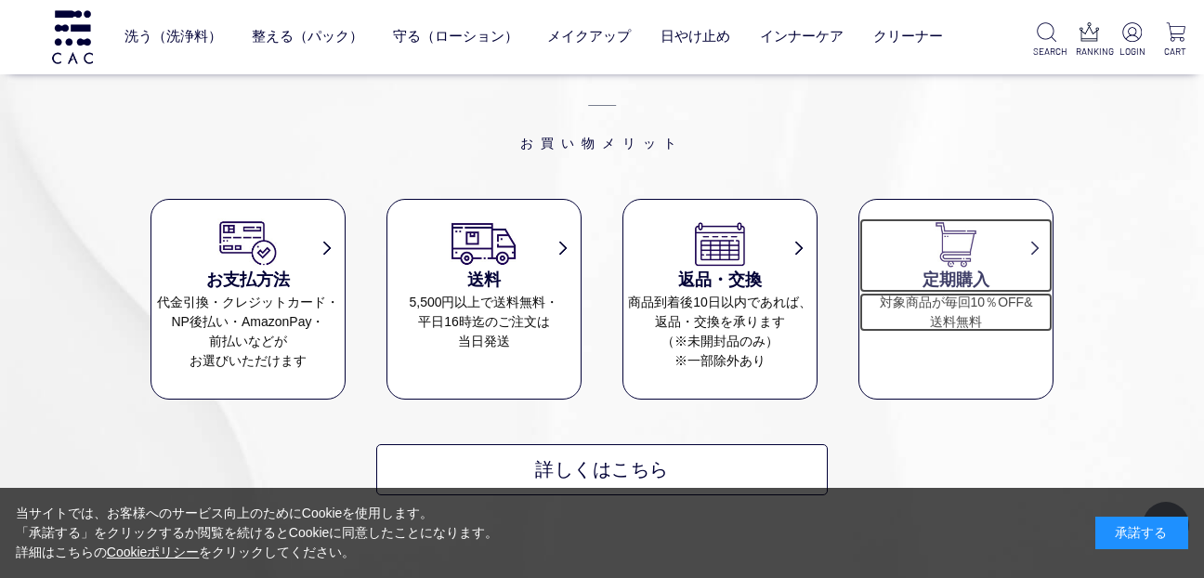
click at [1032, 240] on dt "定期購入" at bounding box center [955, 255] width 193 height 74
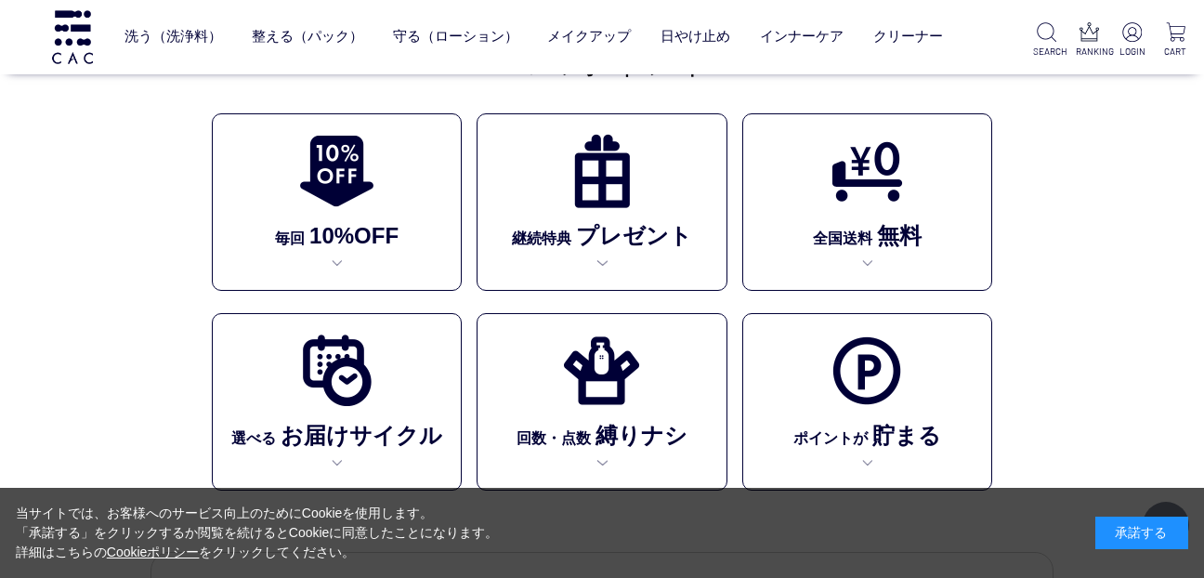
scroll to position [464, 0]
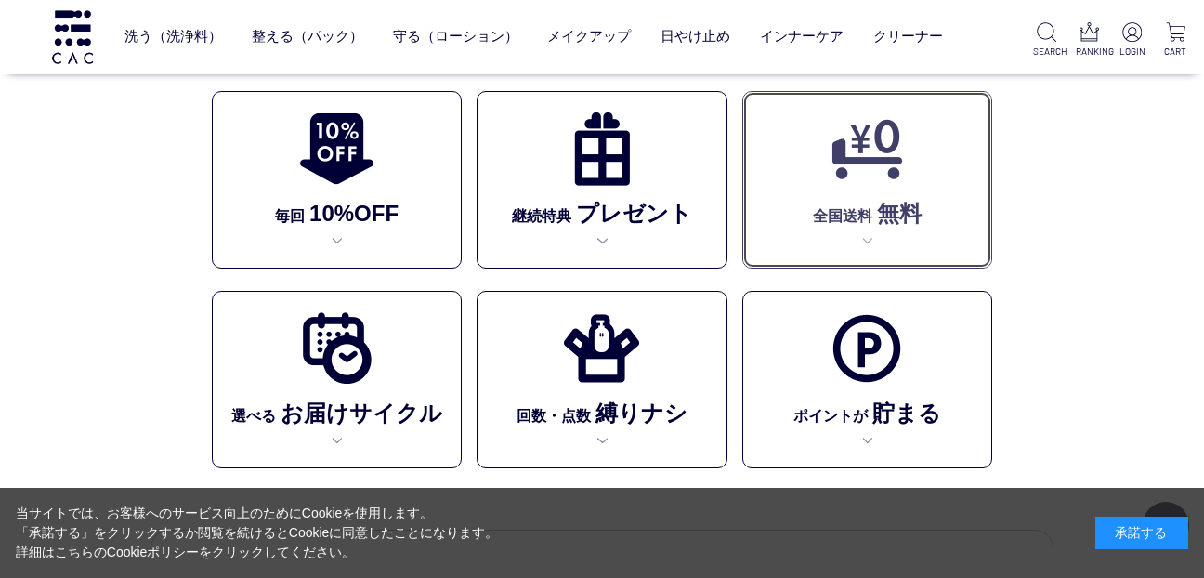
click at [881, 165] on img at bounding box center [867, 149] width 76 height 76
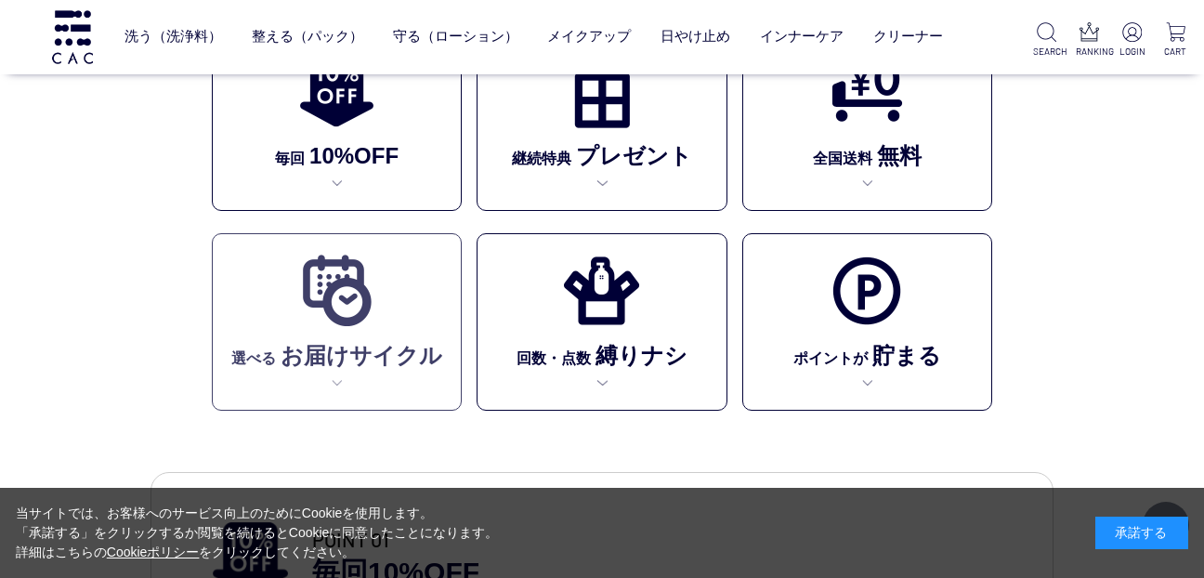
scroll to position [567, 0]
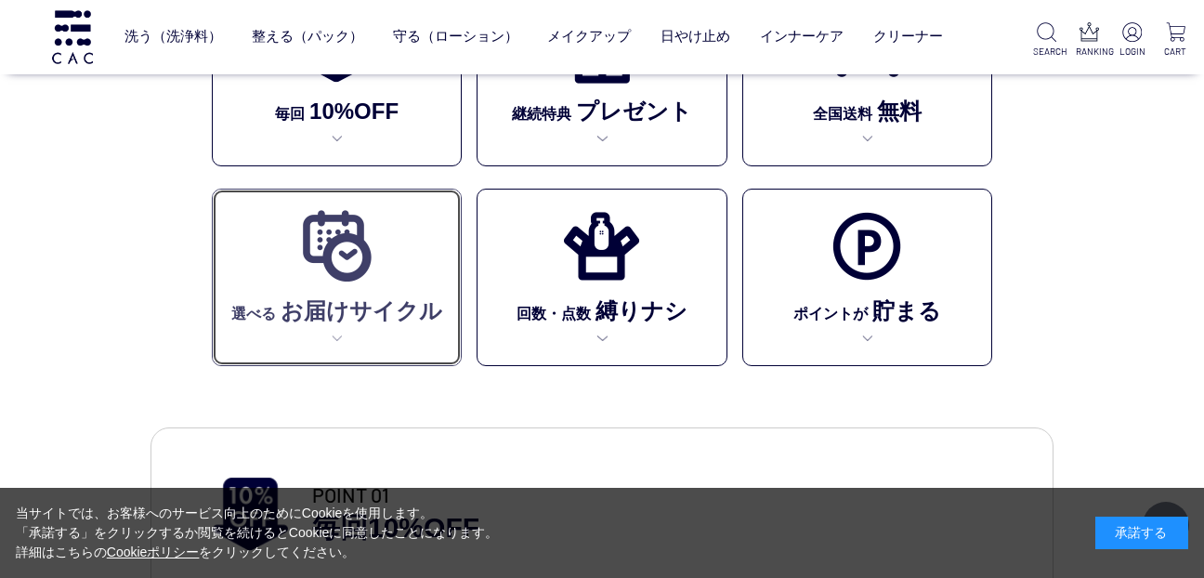
click at [326, 257] on img at bounding box center [337, 246] width 76 height 76
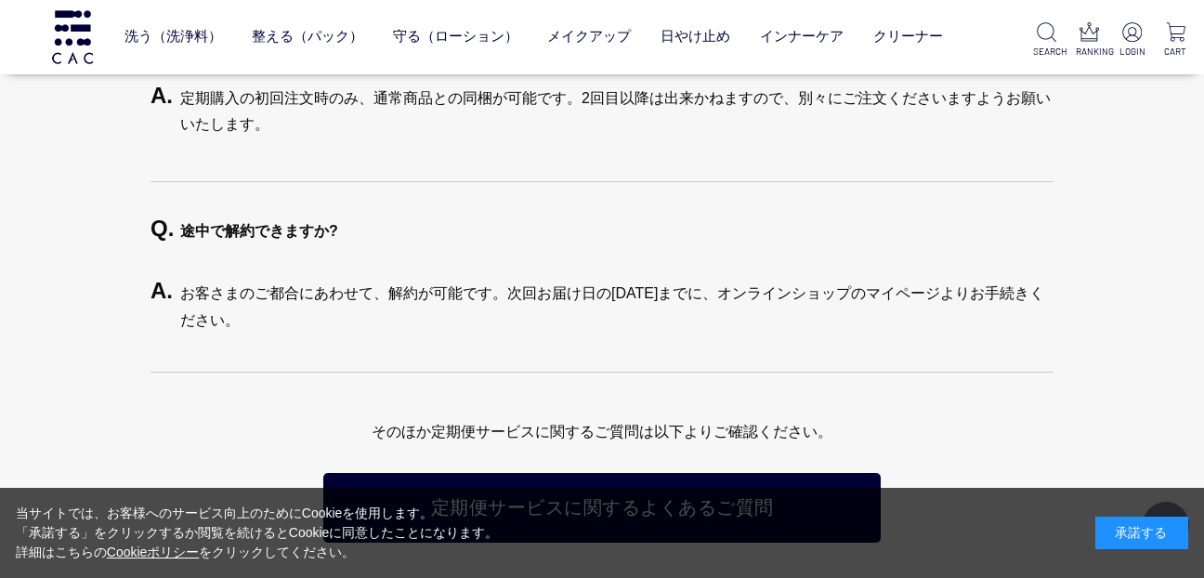
scroll to position [4089, 0]
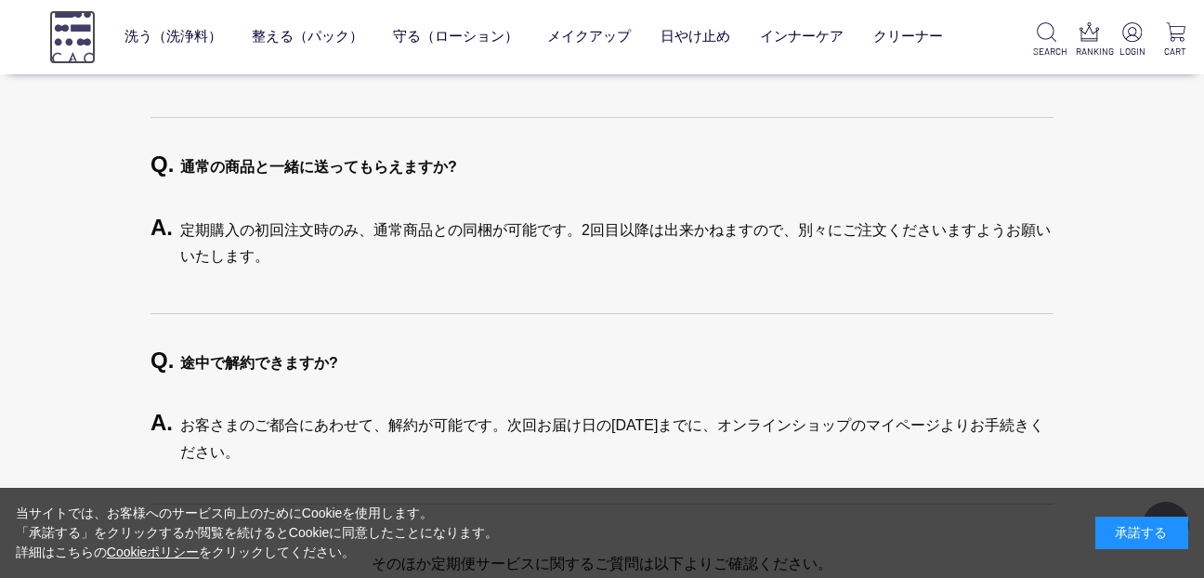
click at [69, 40] on img at bounding box center [72, 36] width 46 height 53
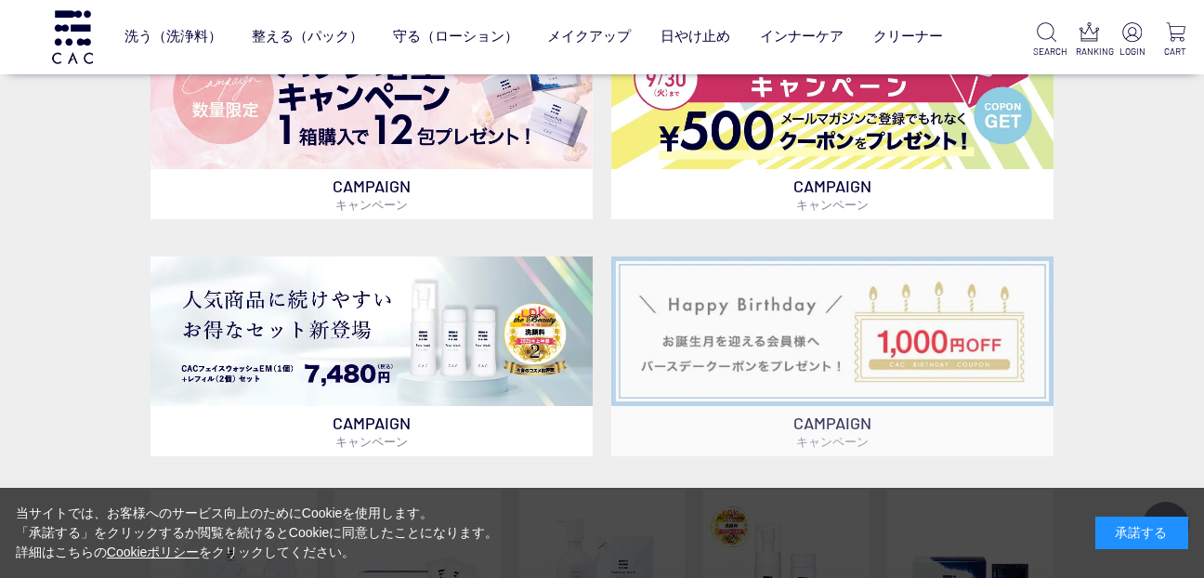
scroll to position [836, 0]
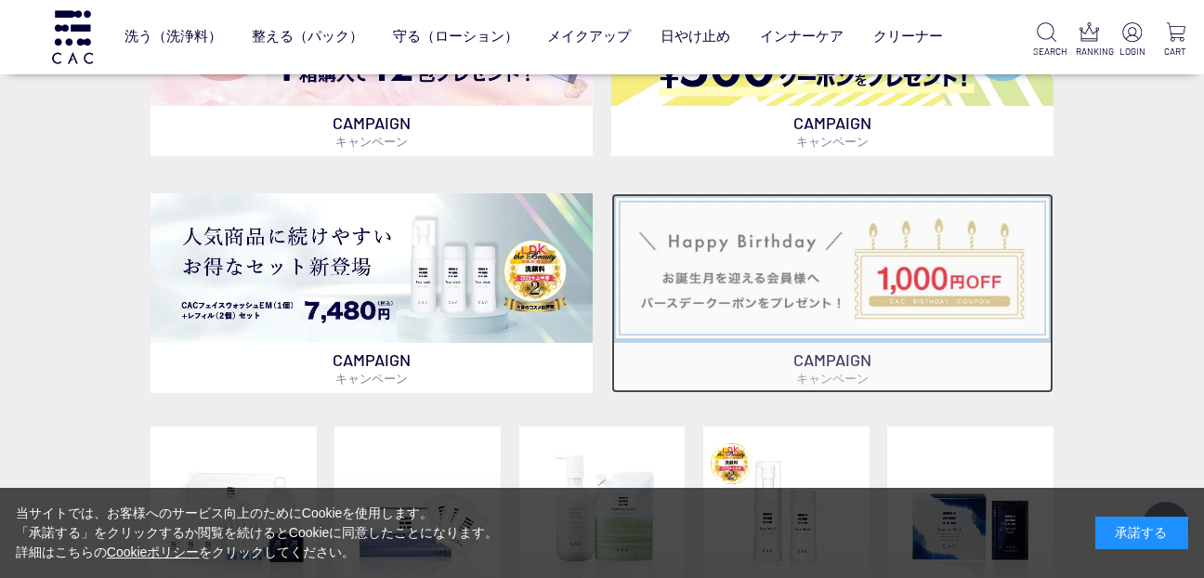
click at [823, 262] on img at bounding box center [832, 268] width 442 height 150
